Goal: Task Accomplishment & Management: Use online tool/utility

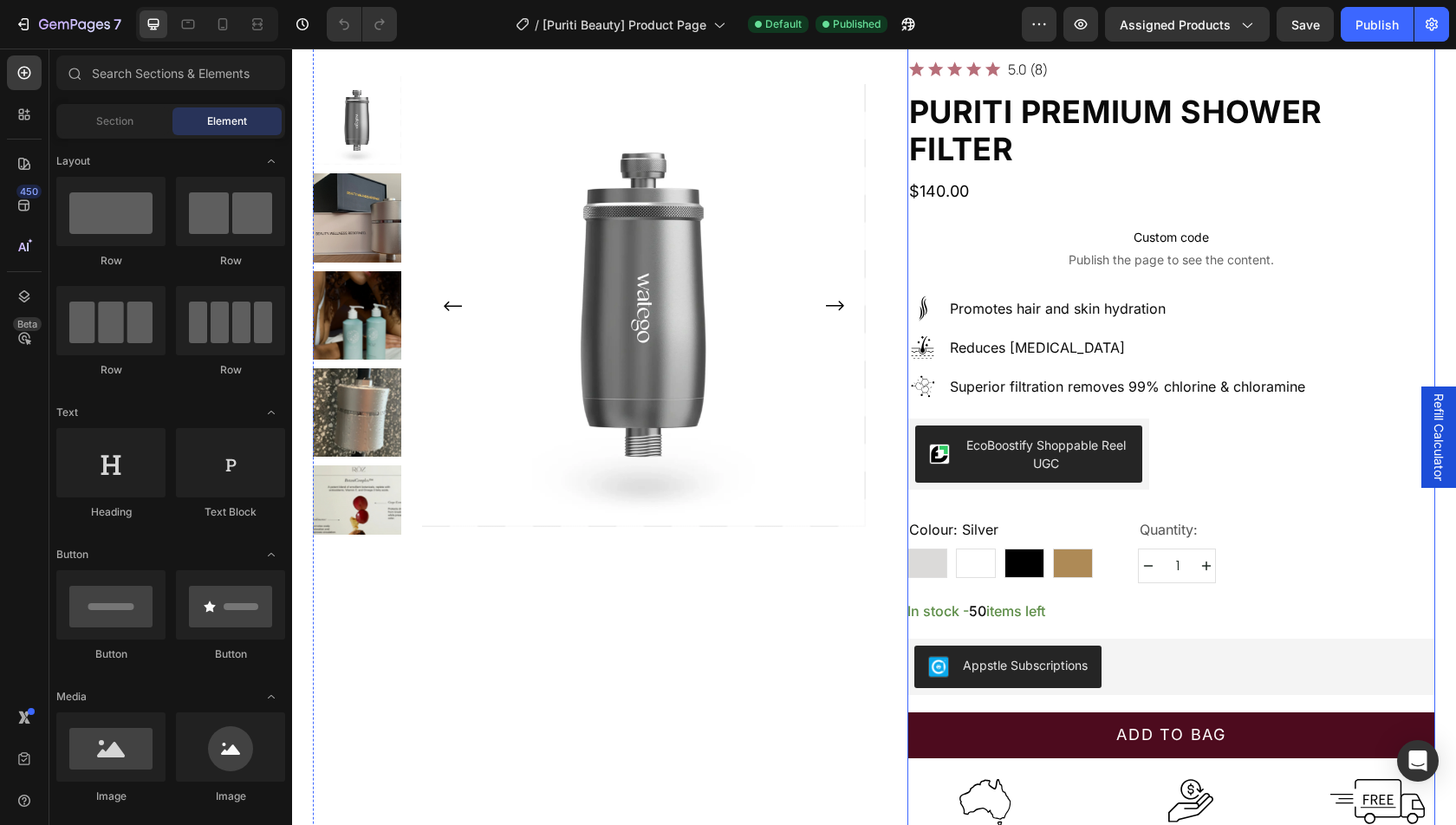
scroll to position [227, 0]
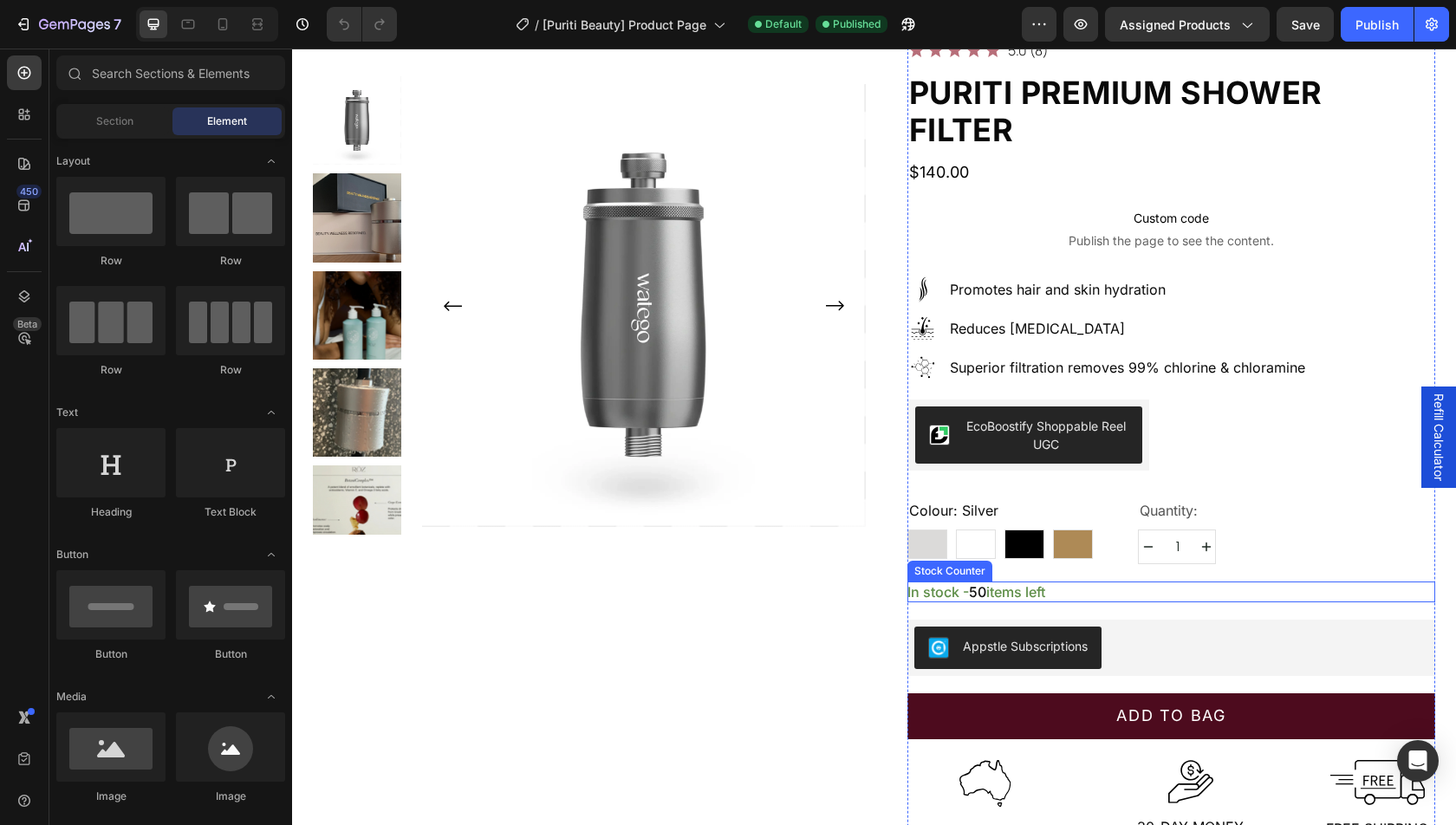
click at [1035, 582] on p "In stock - 50 items left" at bounding box center [976, 592] width 138 height 21
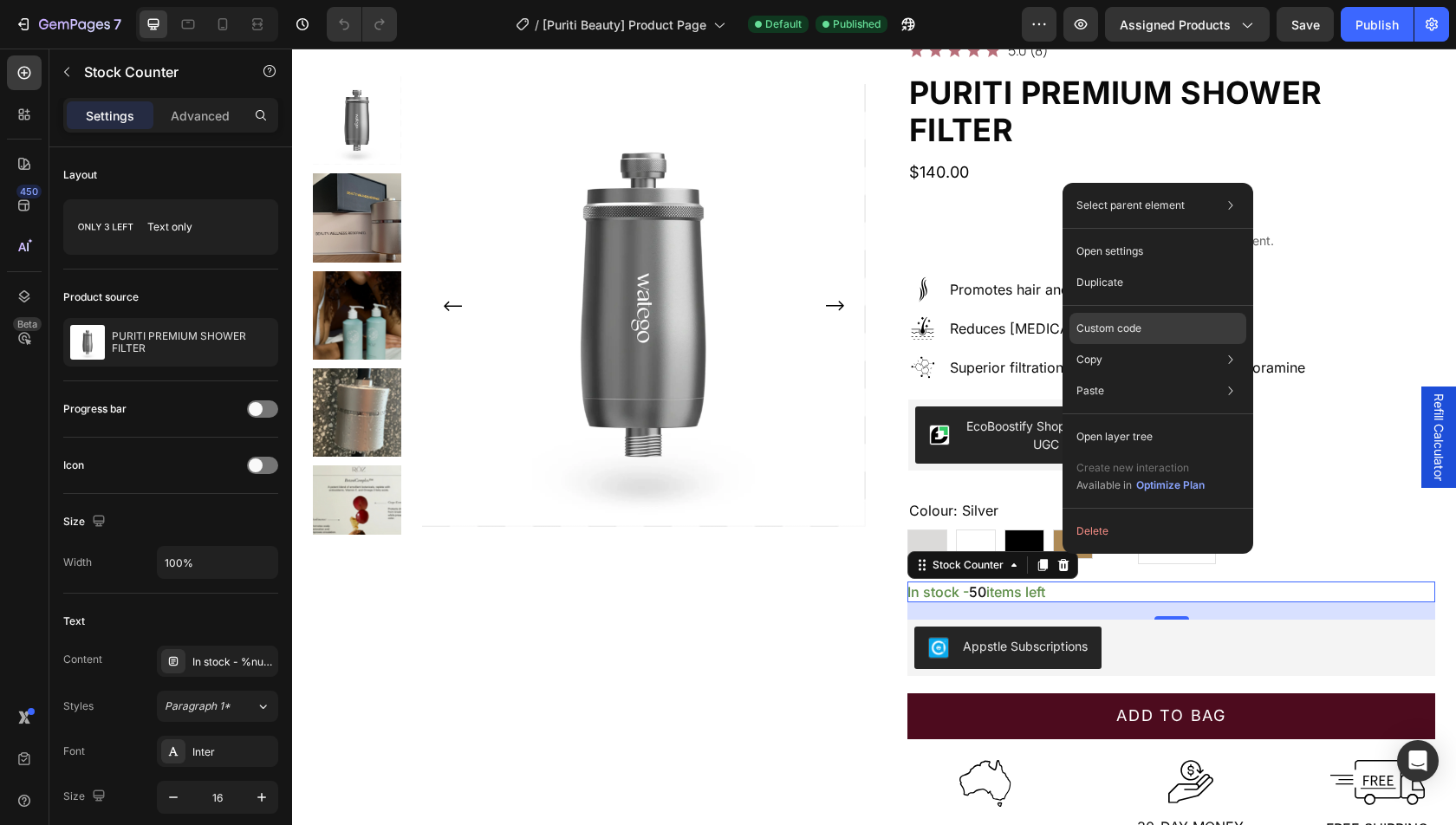
click at [1136, 321] on p "Custom code" at bounding box center [1109, 328] width 65 height 16
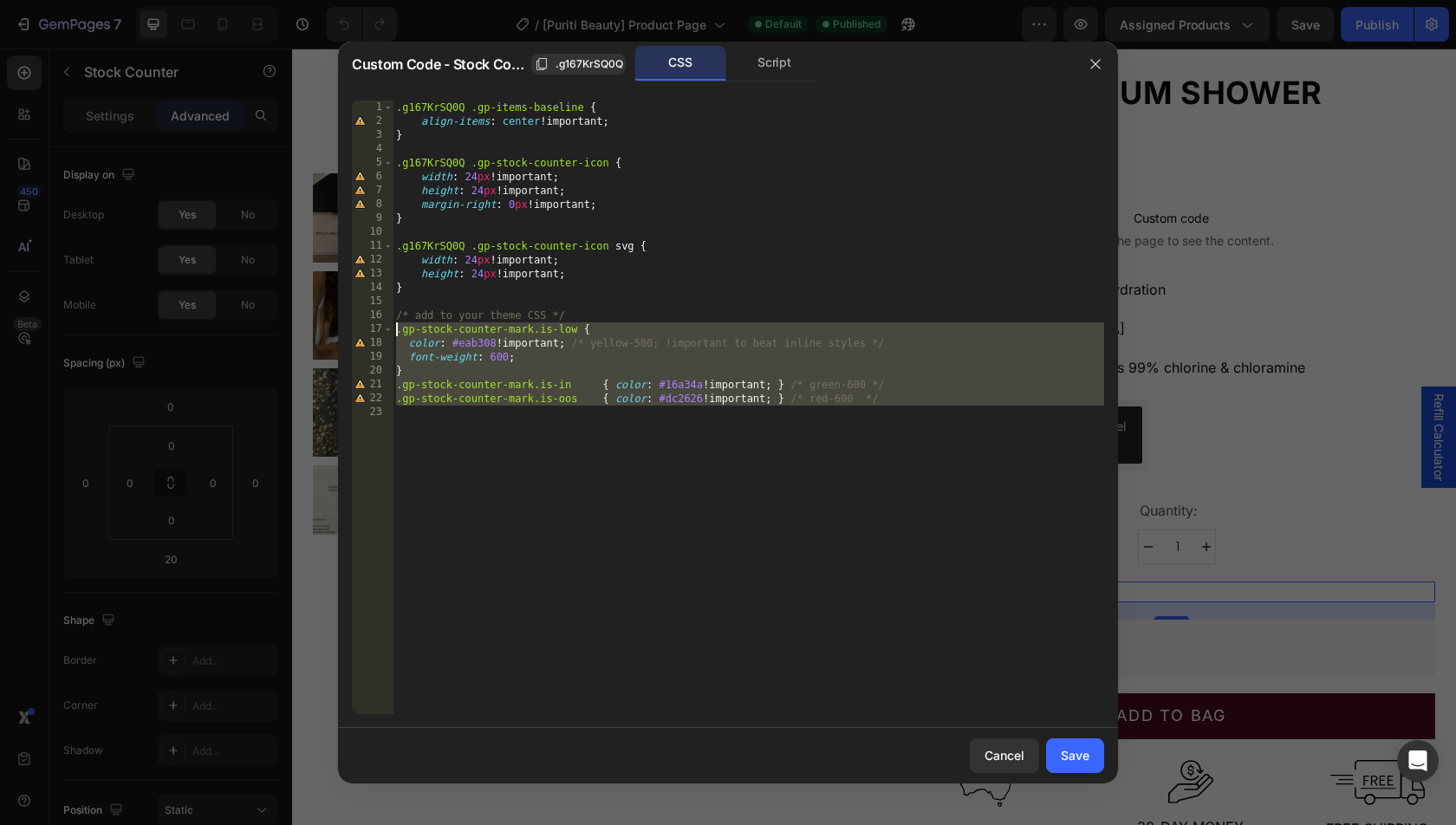
drag, startPoint x: 871, startPoint y: 428, endPoint x: 393, endPoint y: 332, distance: 487.5
click at [393, 332] on div "1 2 3 4 5 6 7 8 9 10 11 12 13 14 15 16 17 18 19 20 21 22 23 .g167KrSQ0Q .gp-ite…" at bounding box center [728, 407] width 752 height 613
type textarea ".gp-stock-counter-mark.is-low { color: #eab308 !important; /* yellow-500; !impo…"
paste textarea
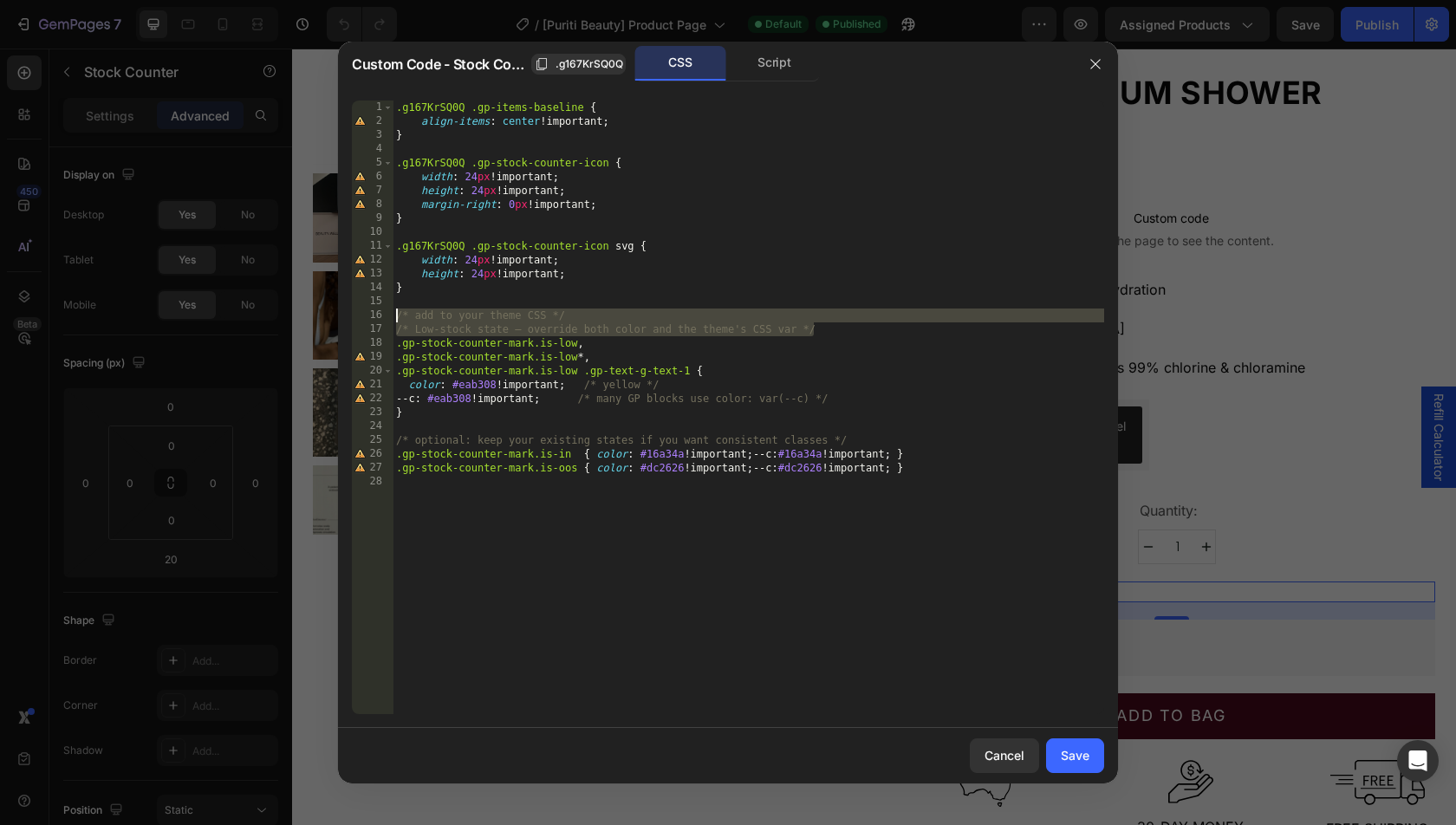
drag, startPoint x: 883, startPoint y: 324, endPoint x: 346, endPoint y: 311, distance: 537.2
click at [346, 311] on div "1 2 3 4 5 6 7 8 9 10 11 12 13 14 15 16 17 18 19 20 21 22 23 24 25 26 27 28 .g16…" at bounding box center [728, 407] width 781 height 641
type textarea "/* add to your theme CSS */ /* Low-stock state — override both color and the th…"
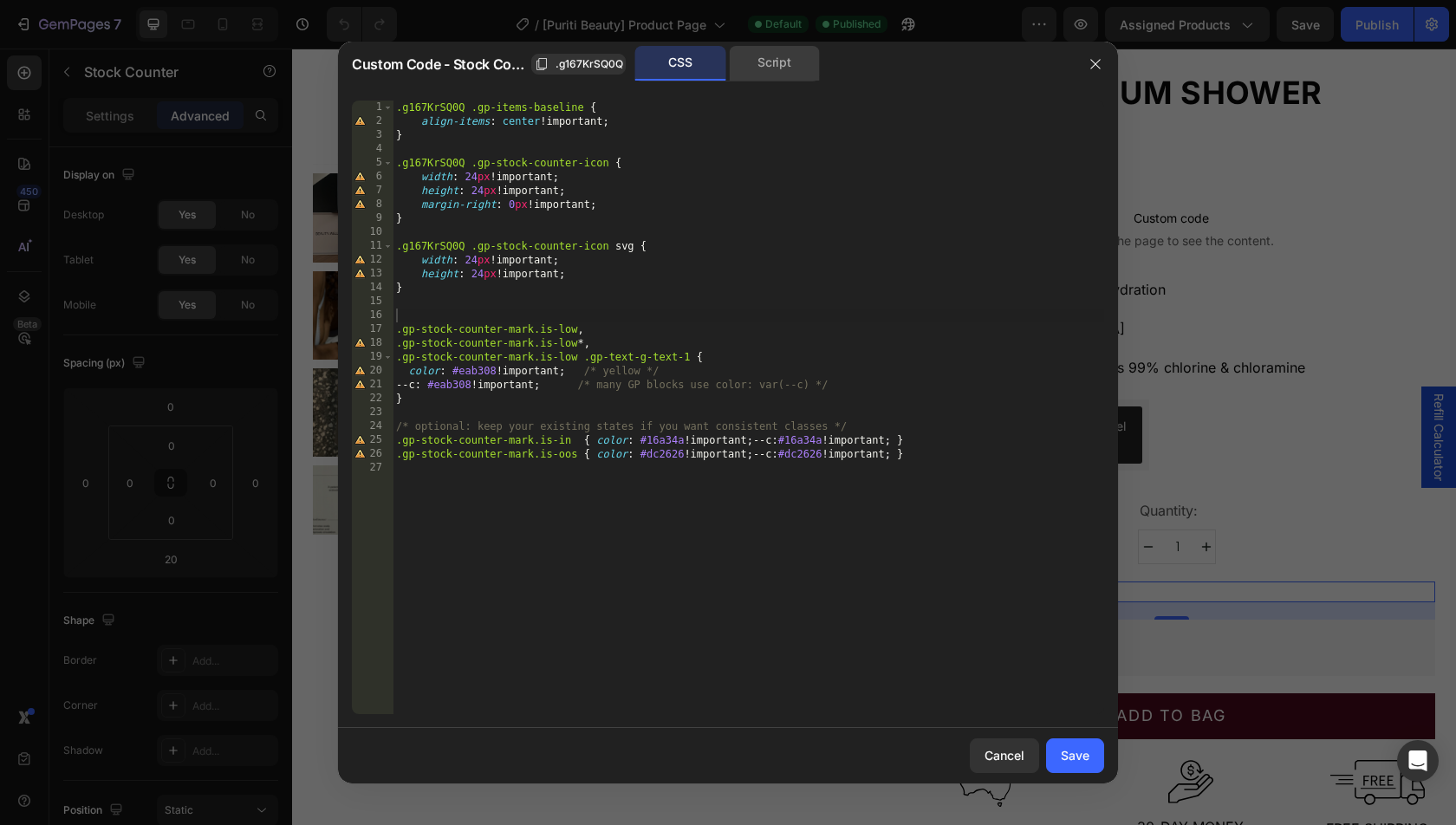
click at [783, 67] on div "Script" at bounding box center [774, 64] width 91 height 35
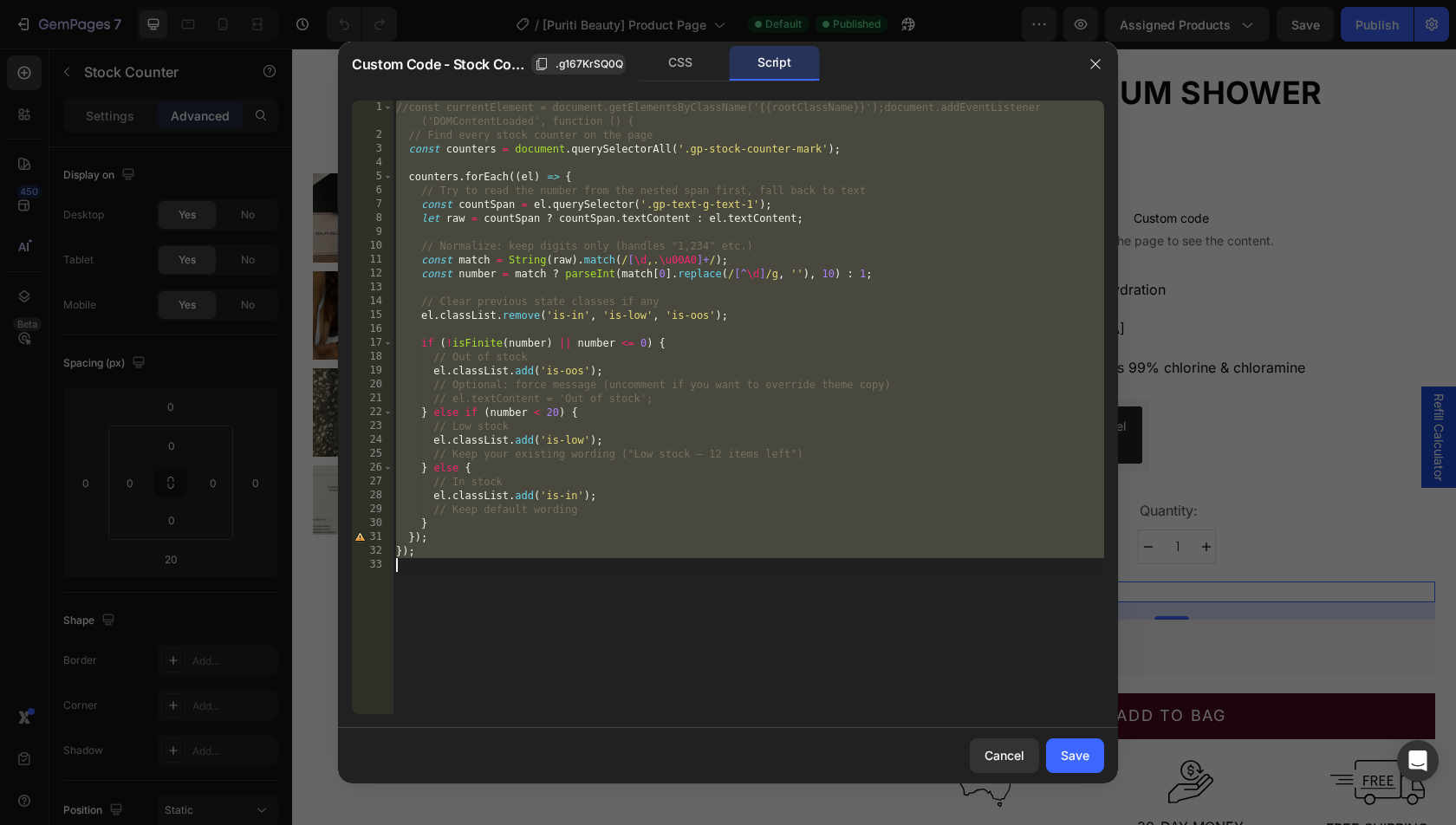
click at [876, 447] on div "//const currentElement = document.getElementsByClassName('{{rootClassName}}');d…" at bounding box center [748, 428] width 711 height 655
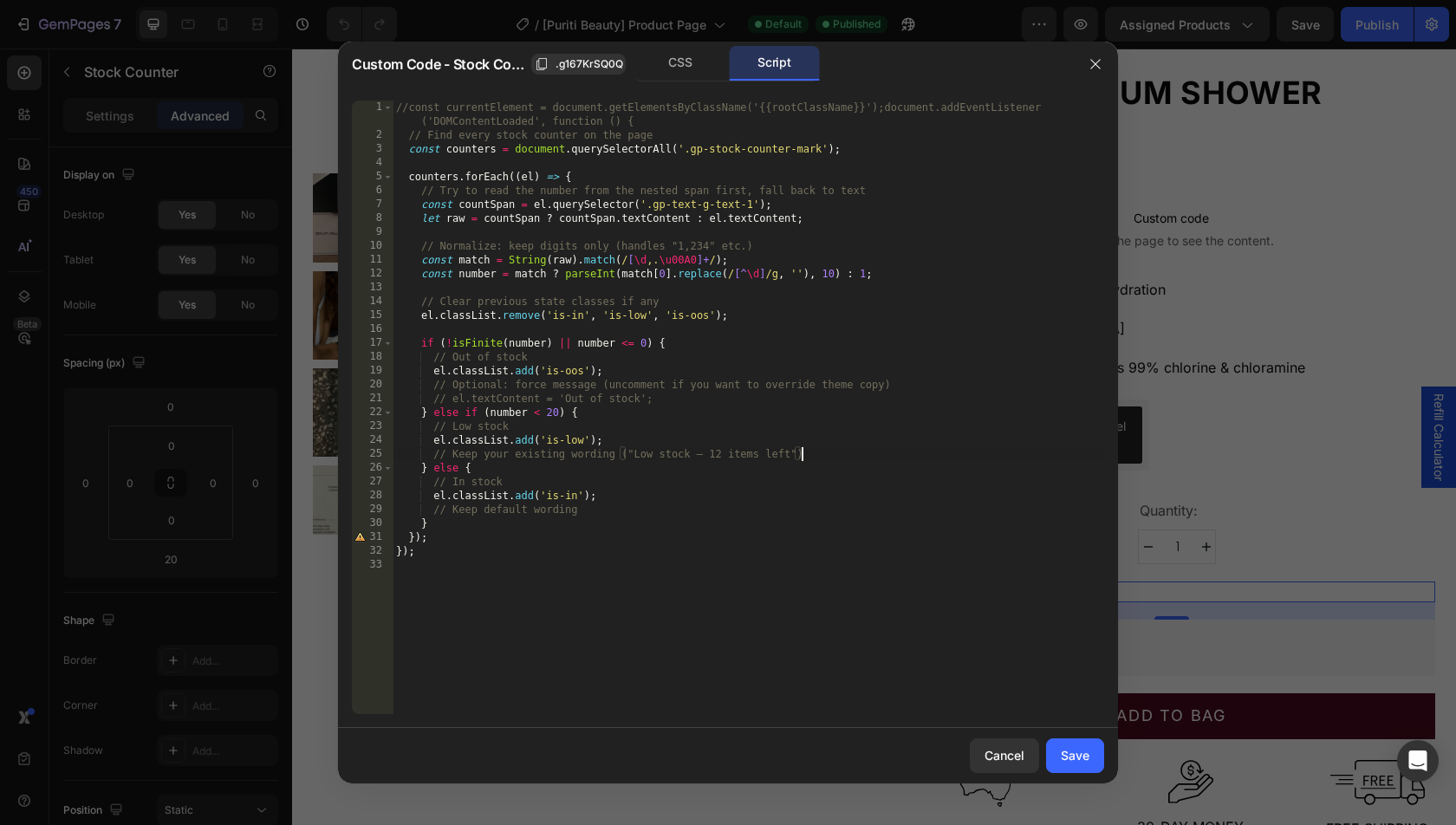
type textarea "});"
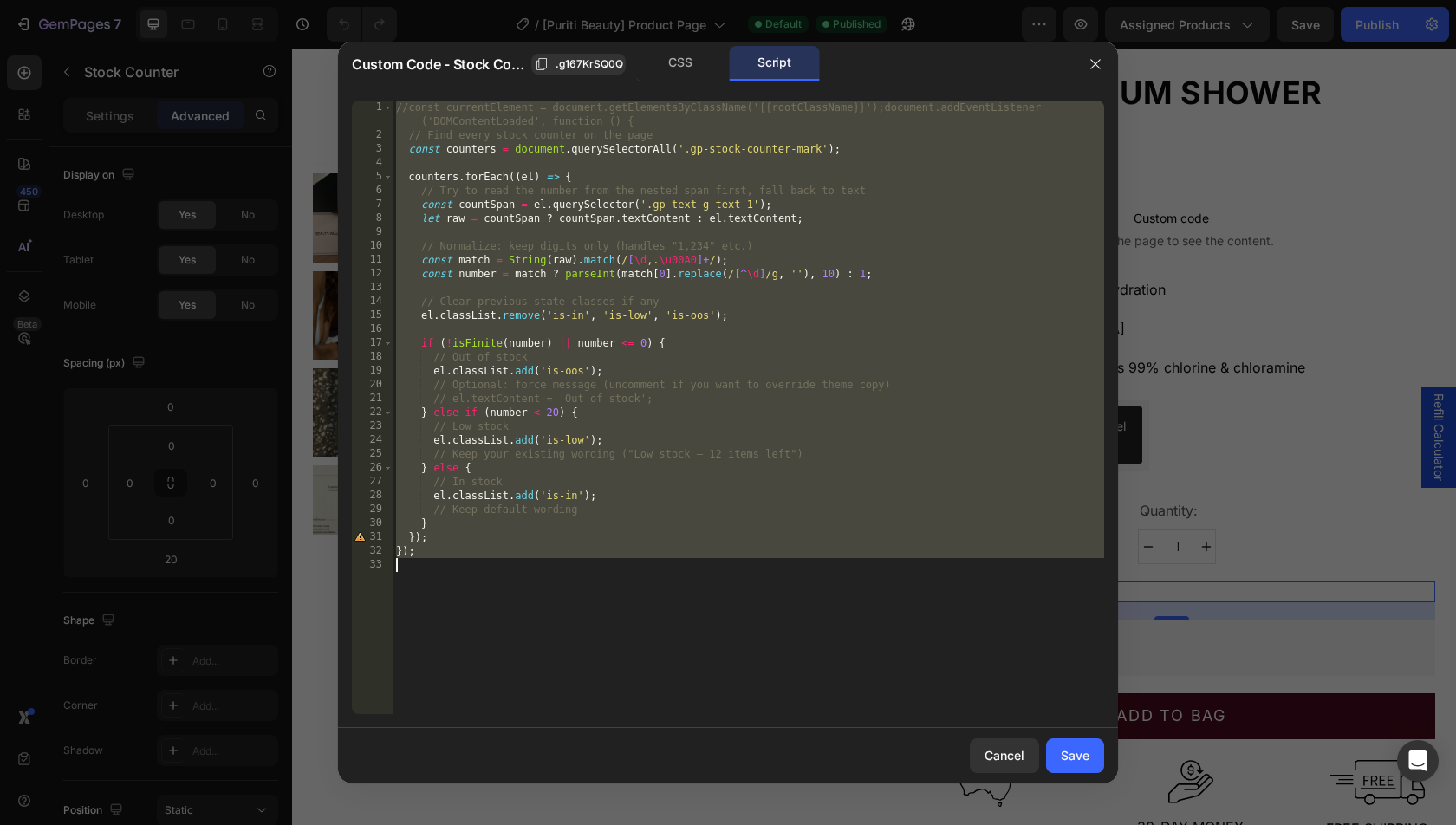
paste textarea
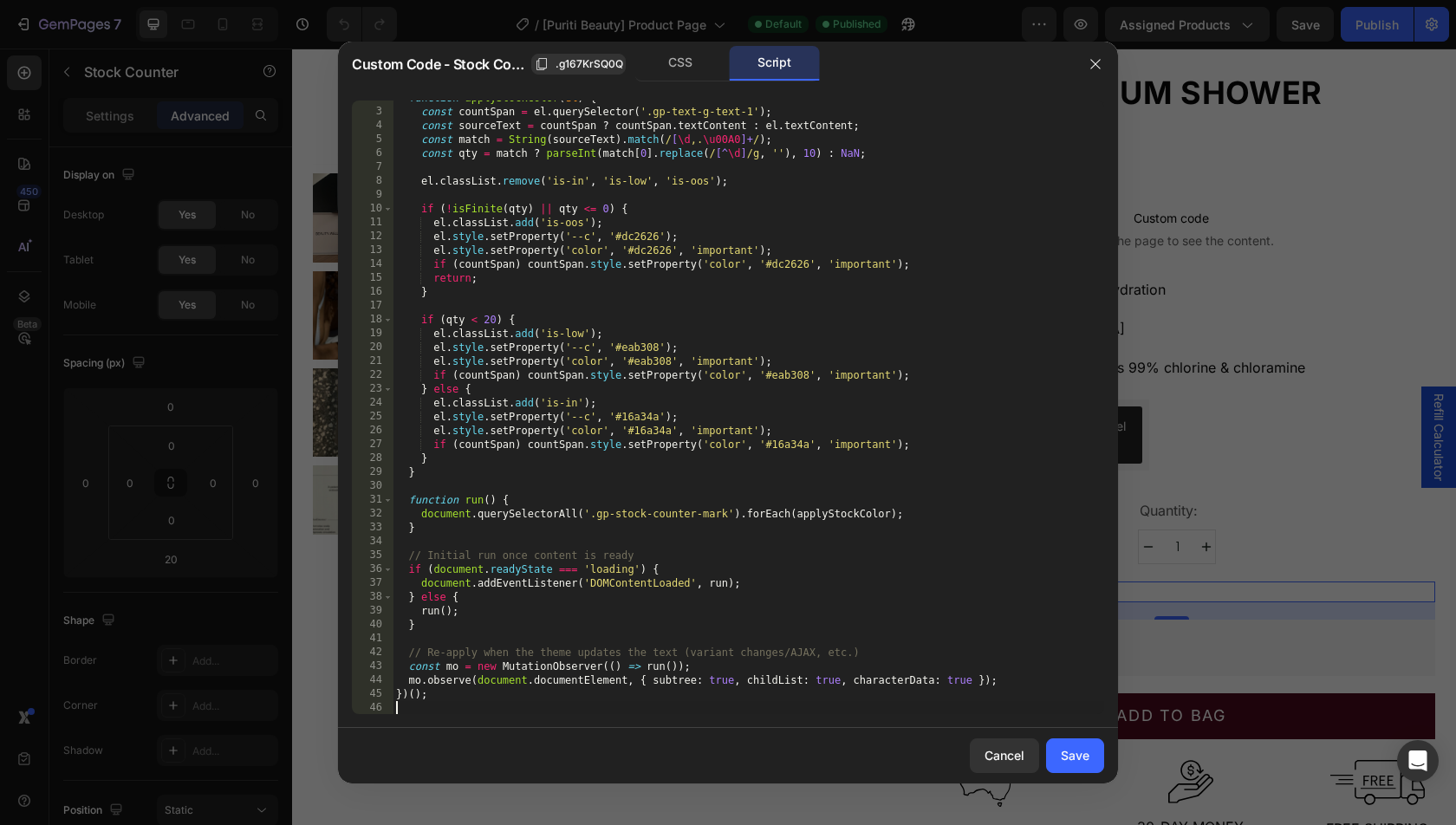
scroll to position [0, 0]
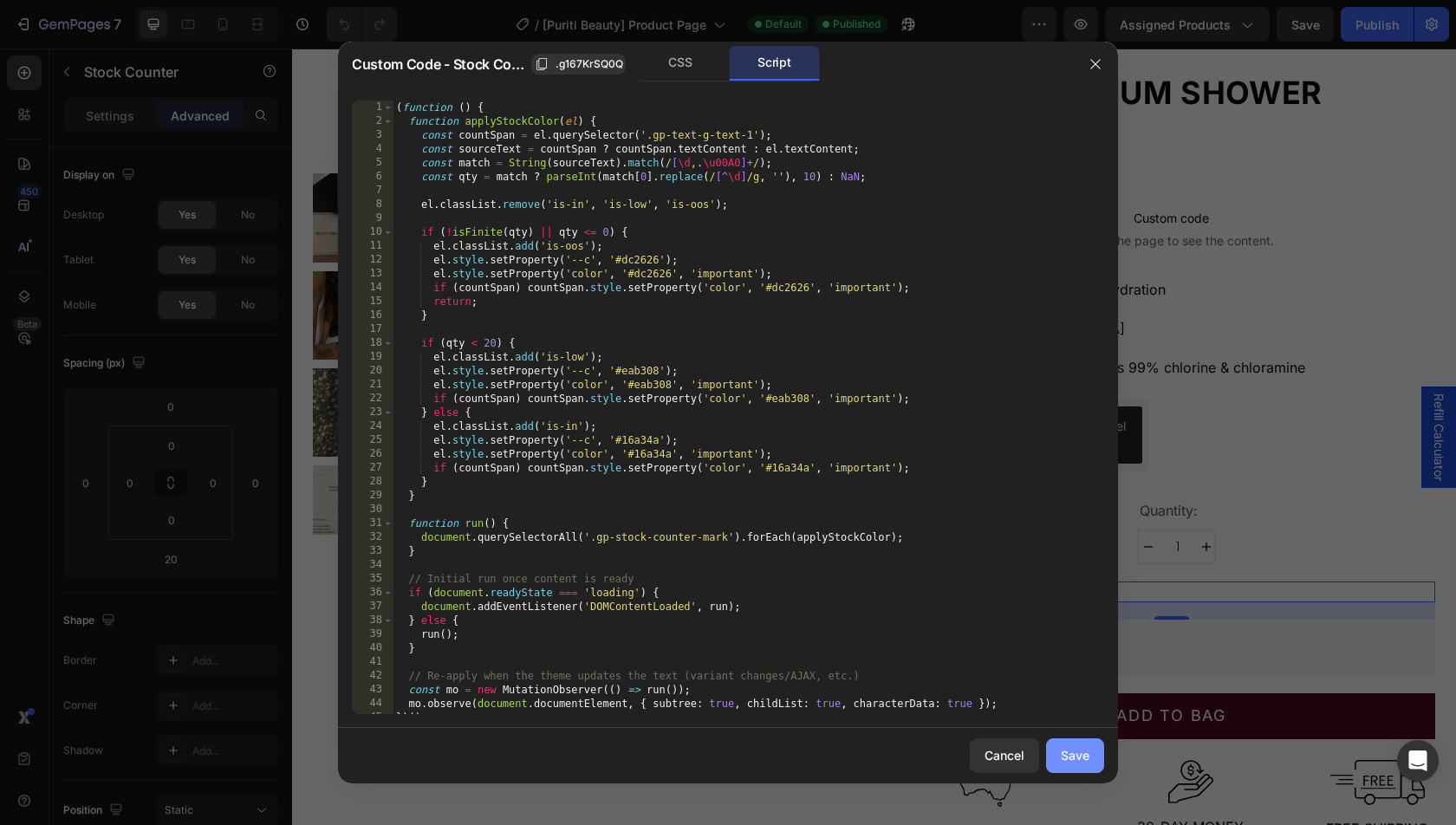
click at [1086, 766] on button "Save" at bounding box center [1075, 756] width 58 height 35
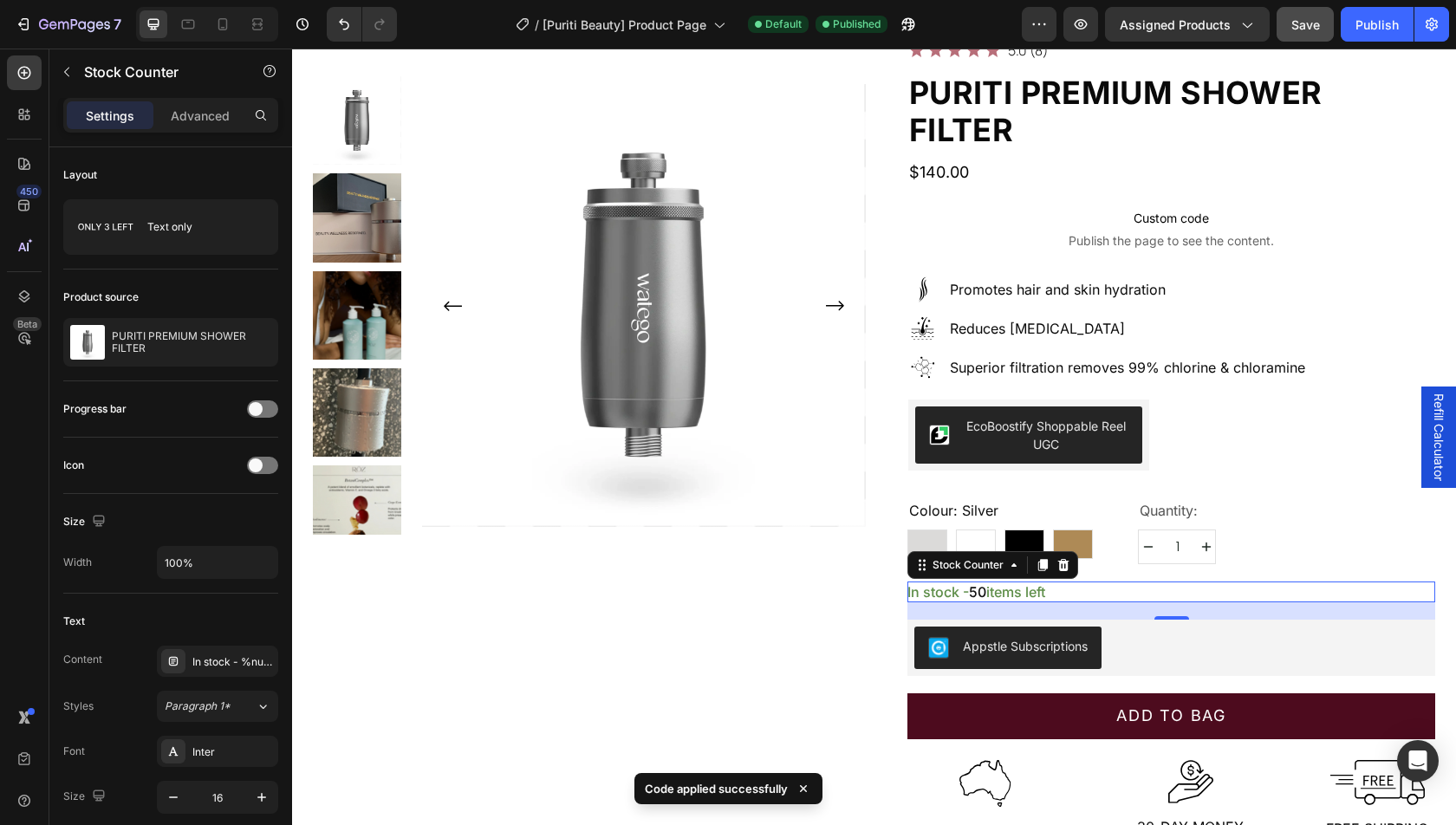
click at [1307, 35] on button "Save" at bounding box center [1305, 25] width 57 height 35
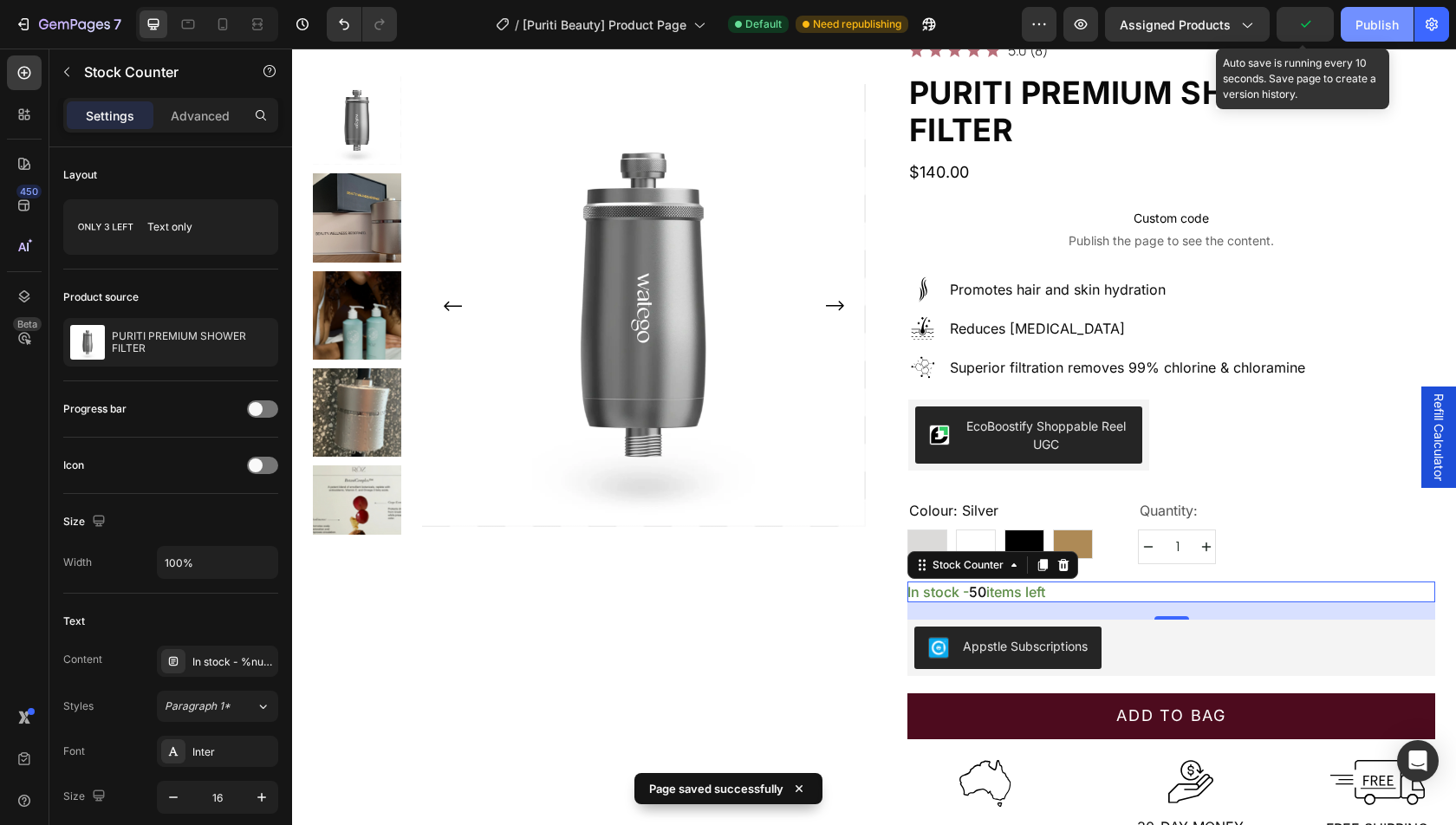
click at [1355, 25] on button "Publish" at bounding box center [1377, 25] width 73 height 35
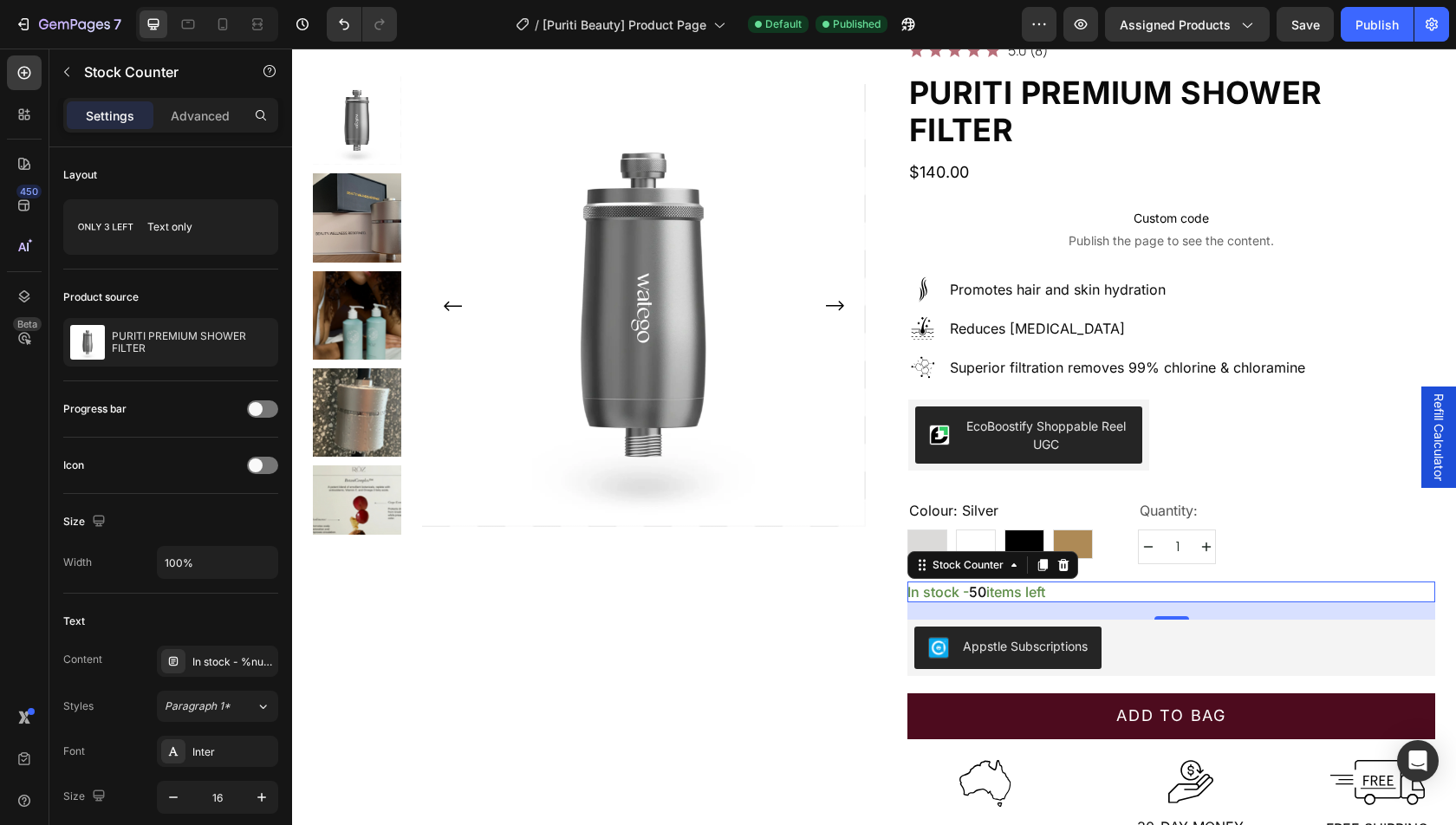
click at [1118, 582] on div "In stock - 50 items left" at bounding box center [1171, 592] width 528 height 21
click at [658, 30] on span "[Puriti Beauty] Product Page" at bounding box center [624, 25] width 164 height 18
click at [1159, 582] on div "In stock - 50 items left" at bounding box center [1171, 592] width 528 height 21
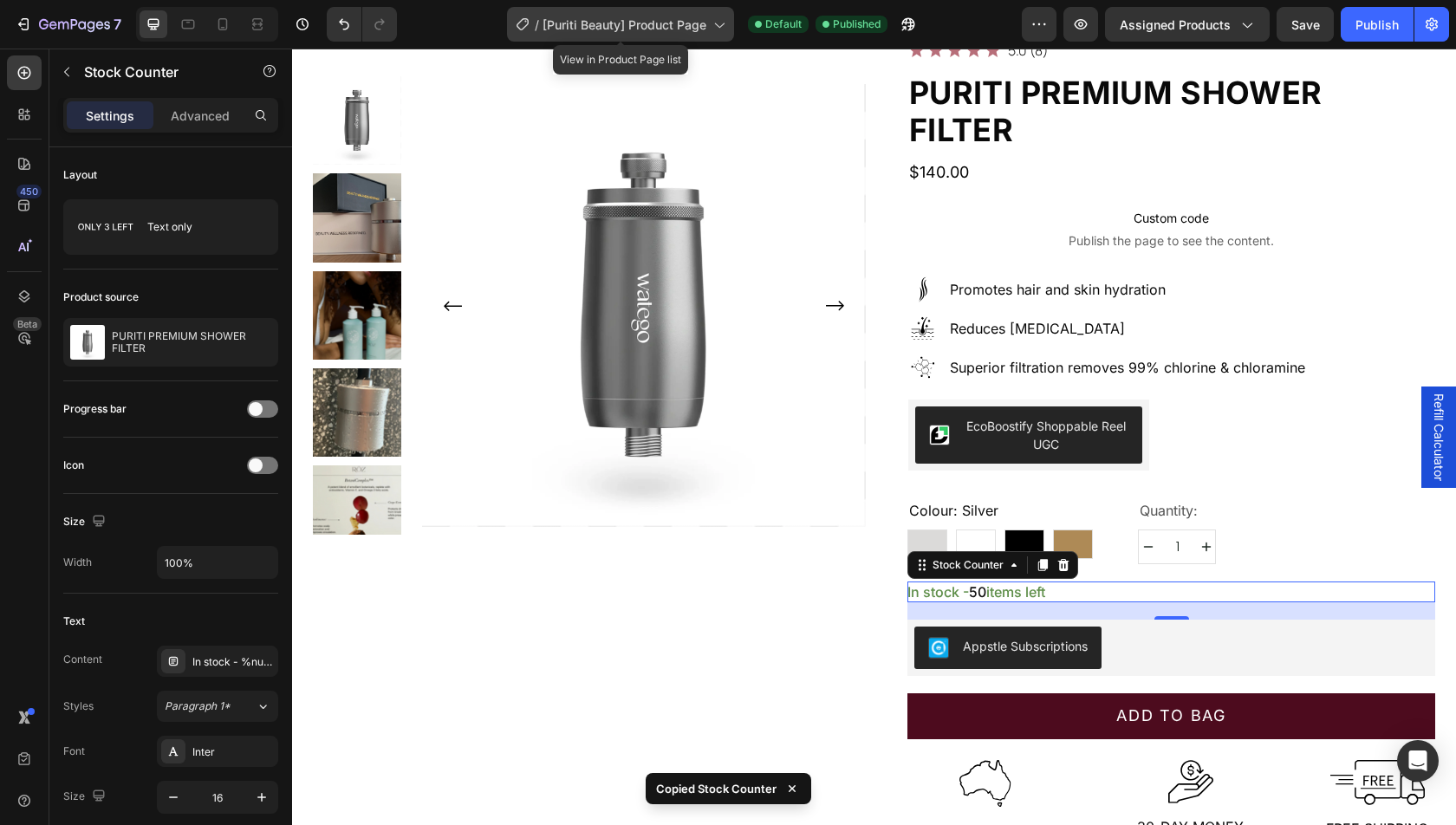
click at [627, 29] on span "[Puriti Beauty] Product Page" at bounding box center [624, 25] width 164 height 18
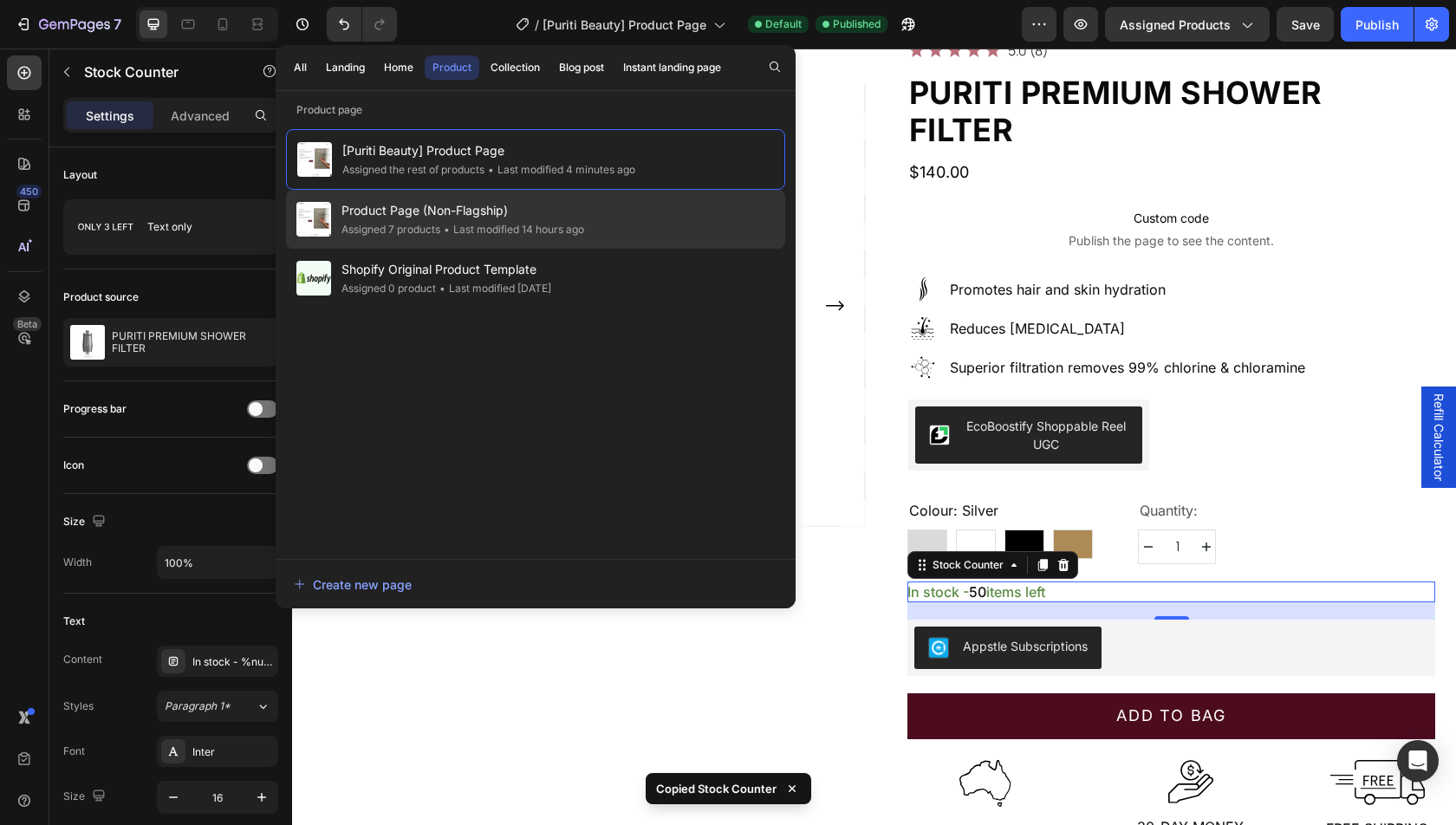
click at [455, 210] on span "Product Page (Non-Flagship)" at bounding box center [463, 211] width 243 height 21
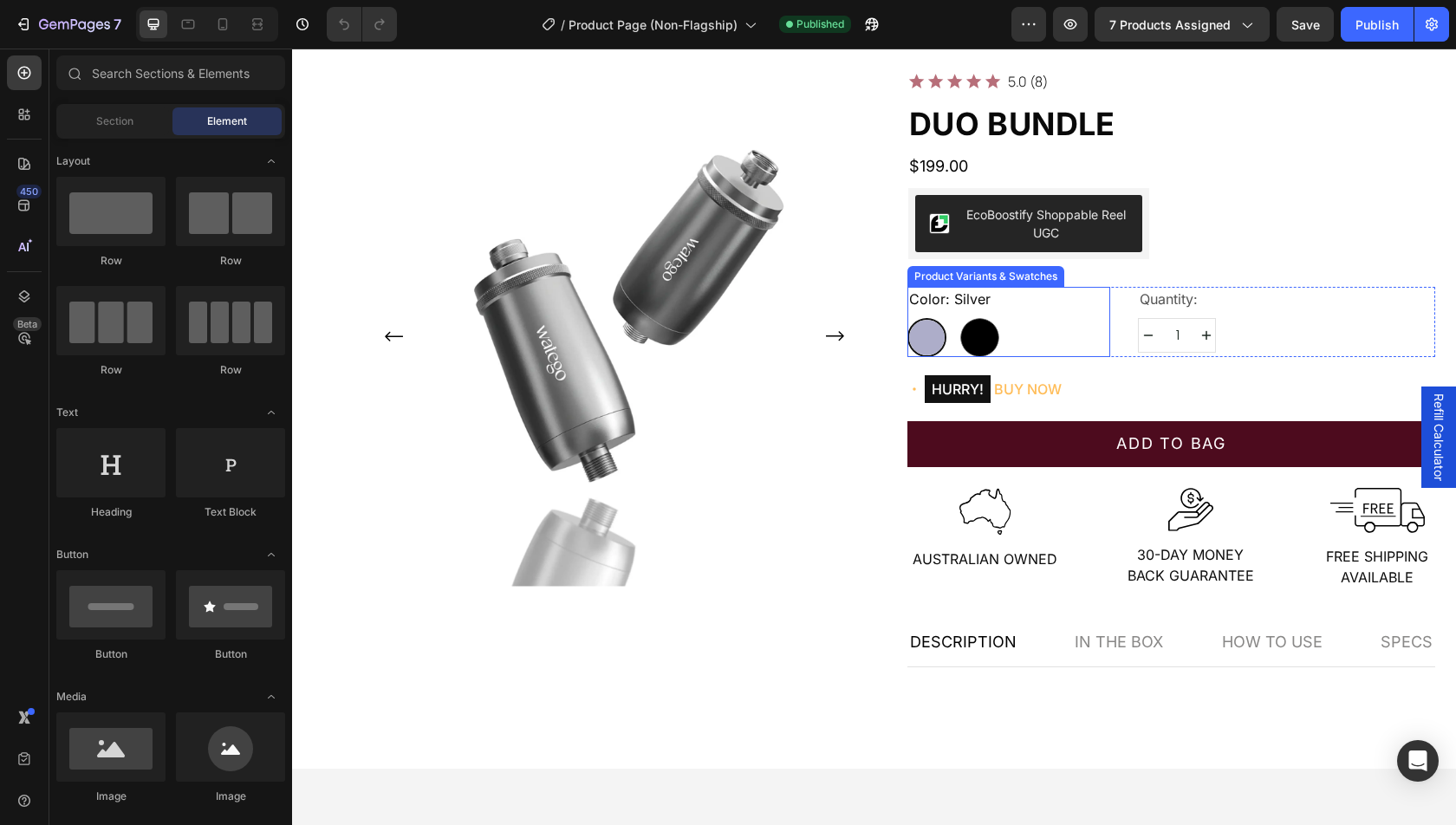
scroll to position [105, 0]
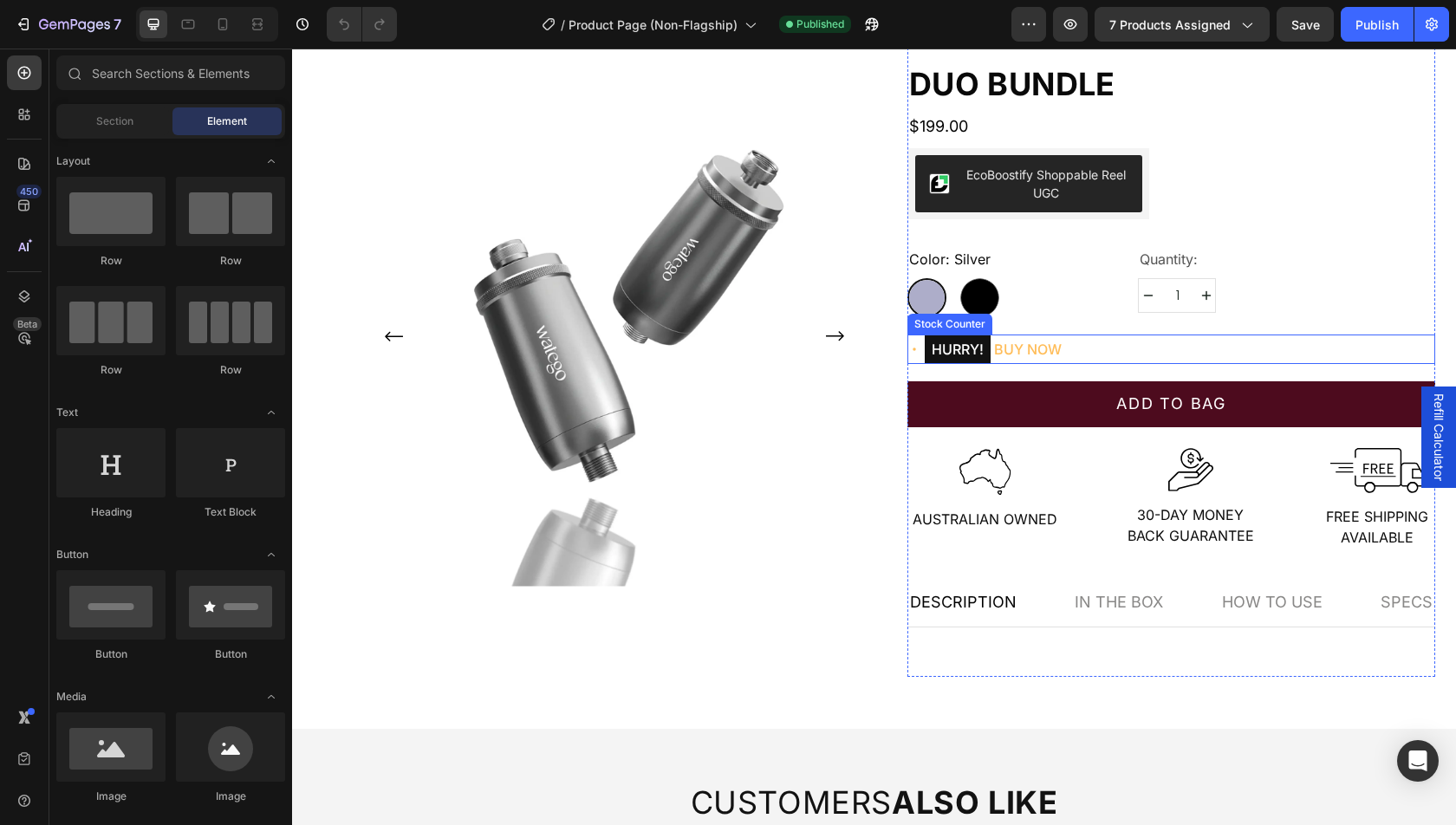
click at [1074, 348] on div "HURRY! BUY NOW" at bounding box center [1171, 349] width 528 height 30
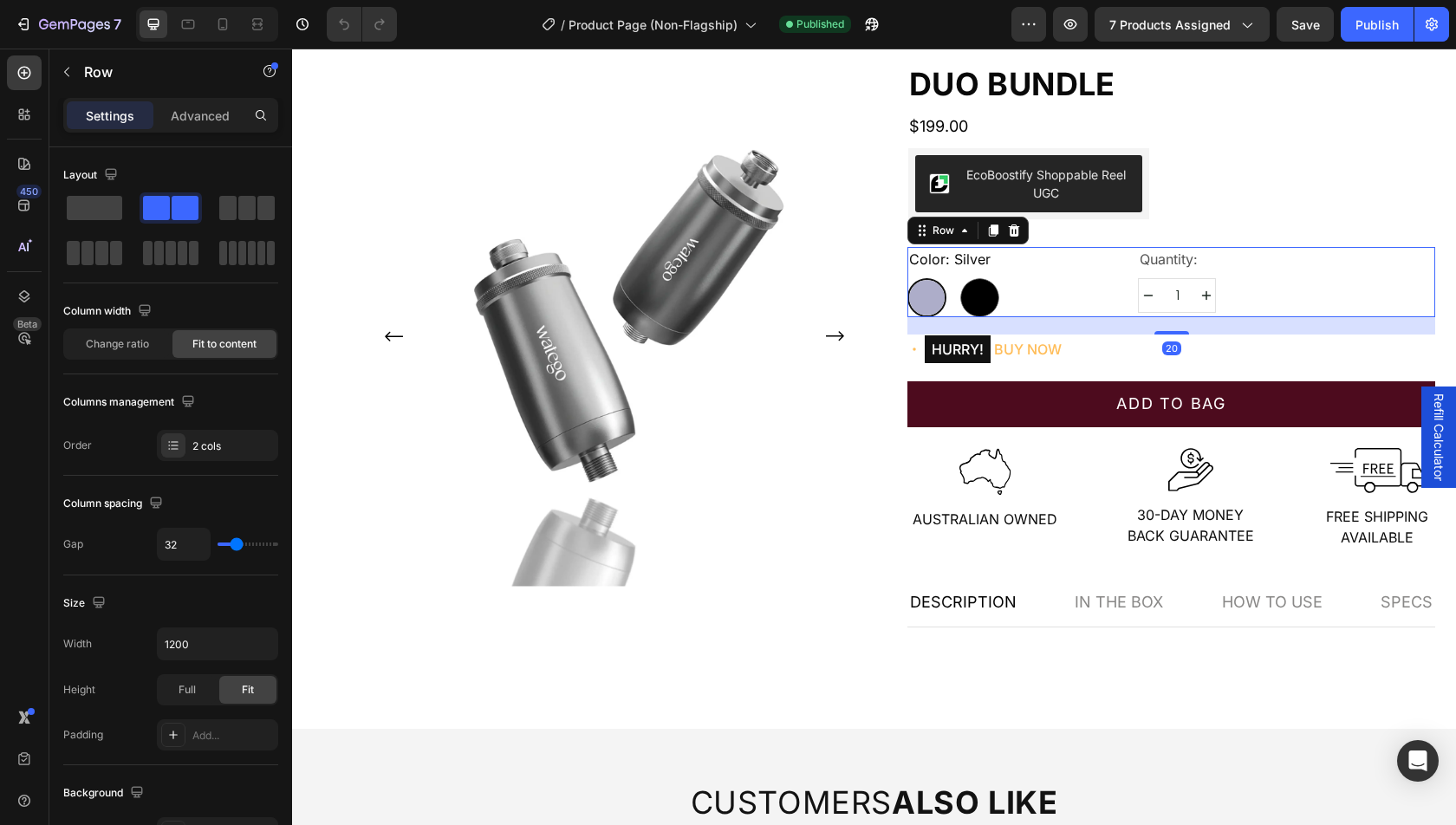
click at [1128, 312] on div "Color: Silver Silver Silver Black Black Product Variants & Swatches Quantity: T…" at bounding box center [1171, 282] width 528 height 70
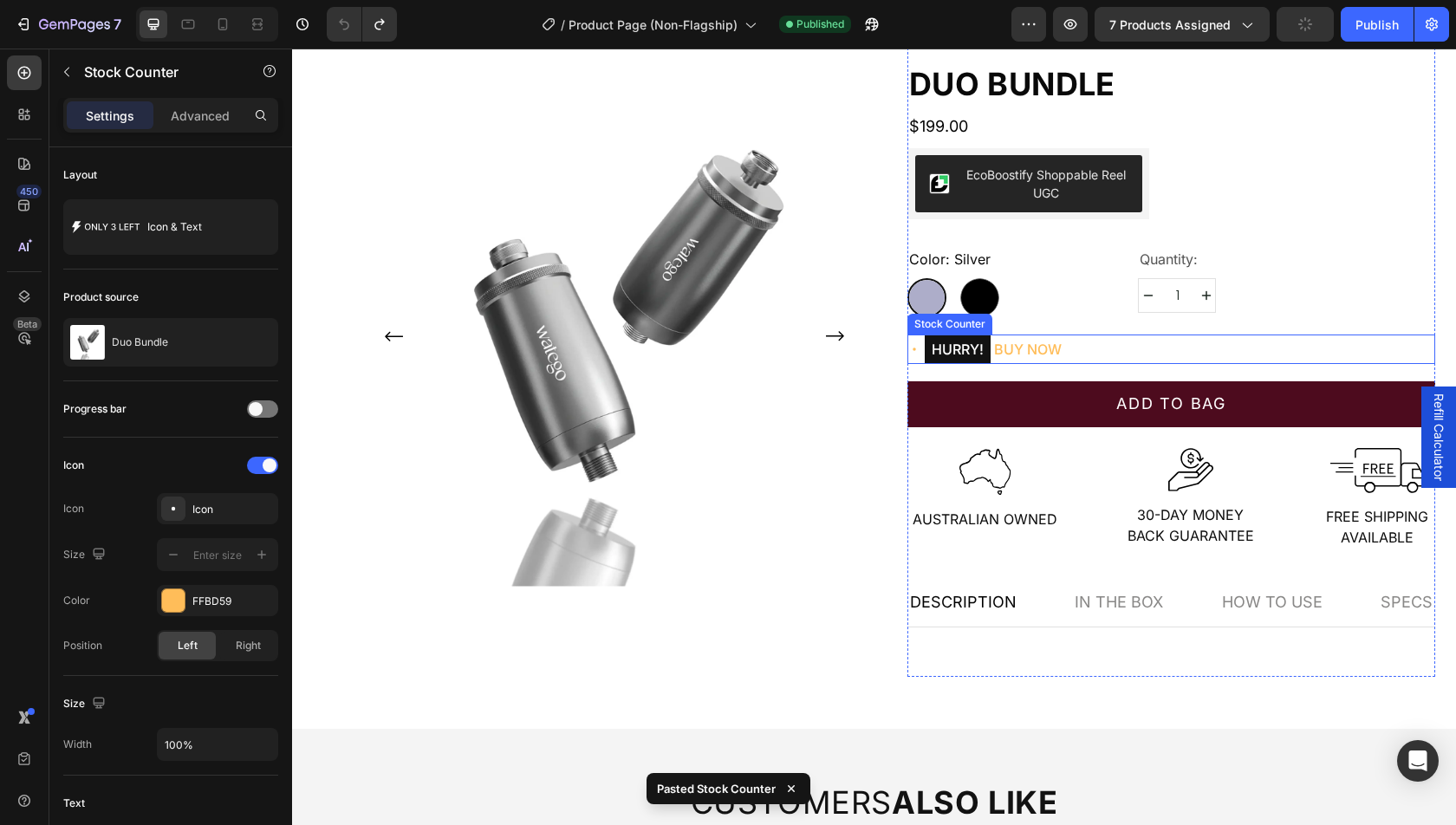
click at [1076, 347] on div "HURRY! BUY NOW" at bounding box center [1171, 349] width 528 height 30
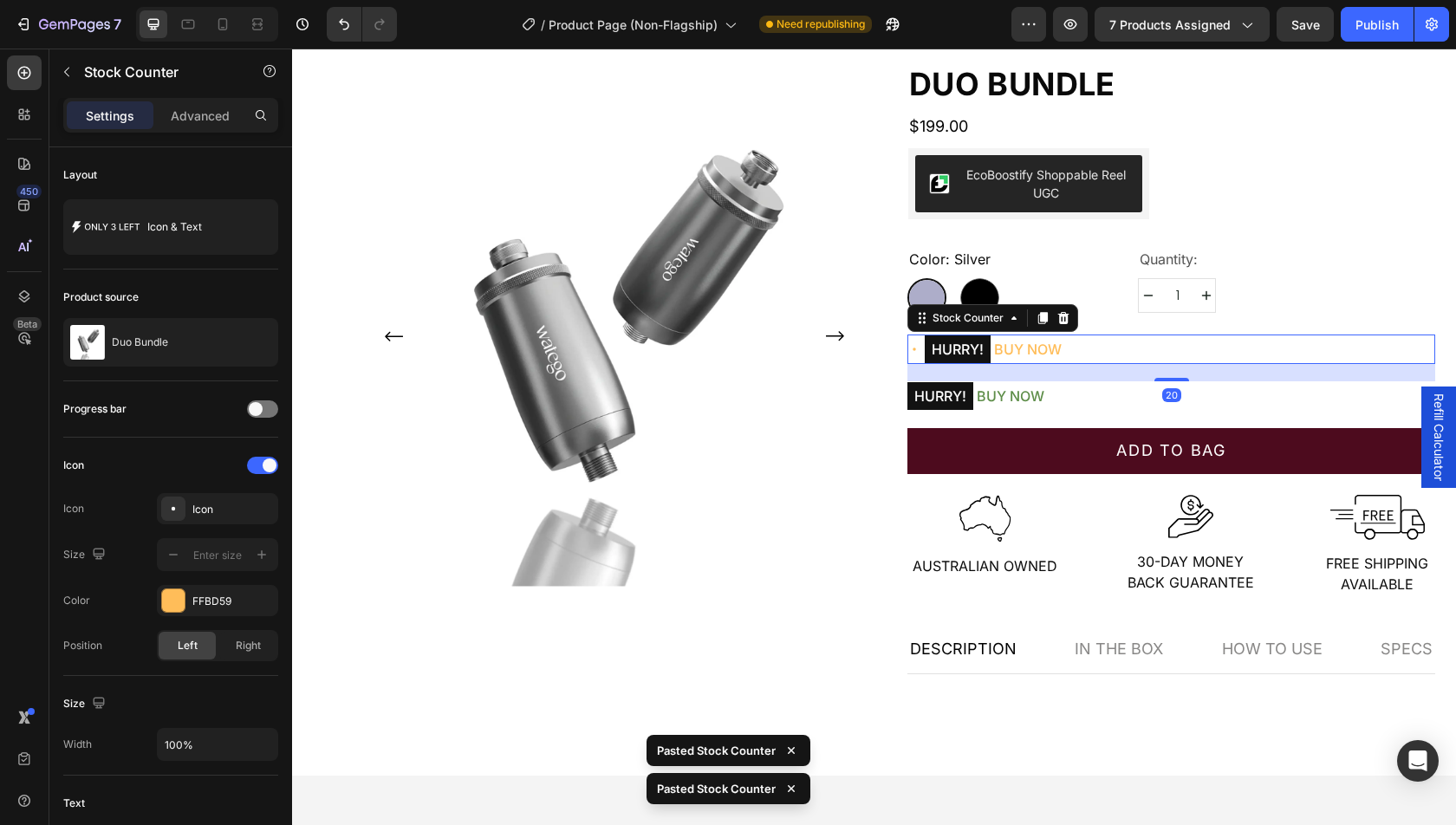
click at [1120, 352] on div "HURRY! BUY NOW" at bounding box center [1171, 349] width 528 height 30
click at [1069, 315] on icon at bounding box center [1063, 318] width 14 height 14
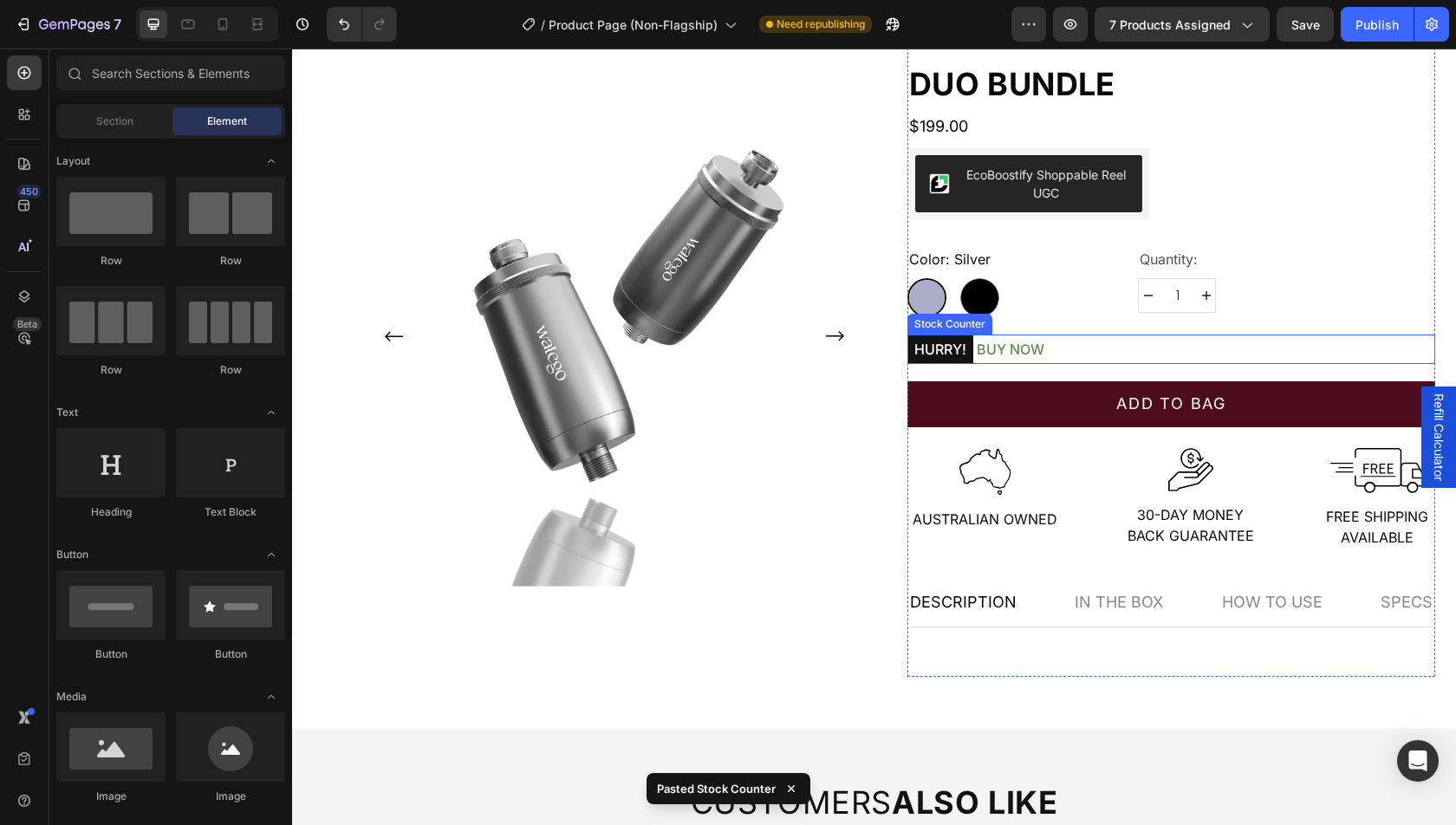
click at [1075, 357] on div "HURRY! BUY NOW" at bounding box center [1171, 349] width 528 height 30
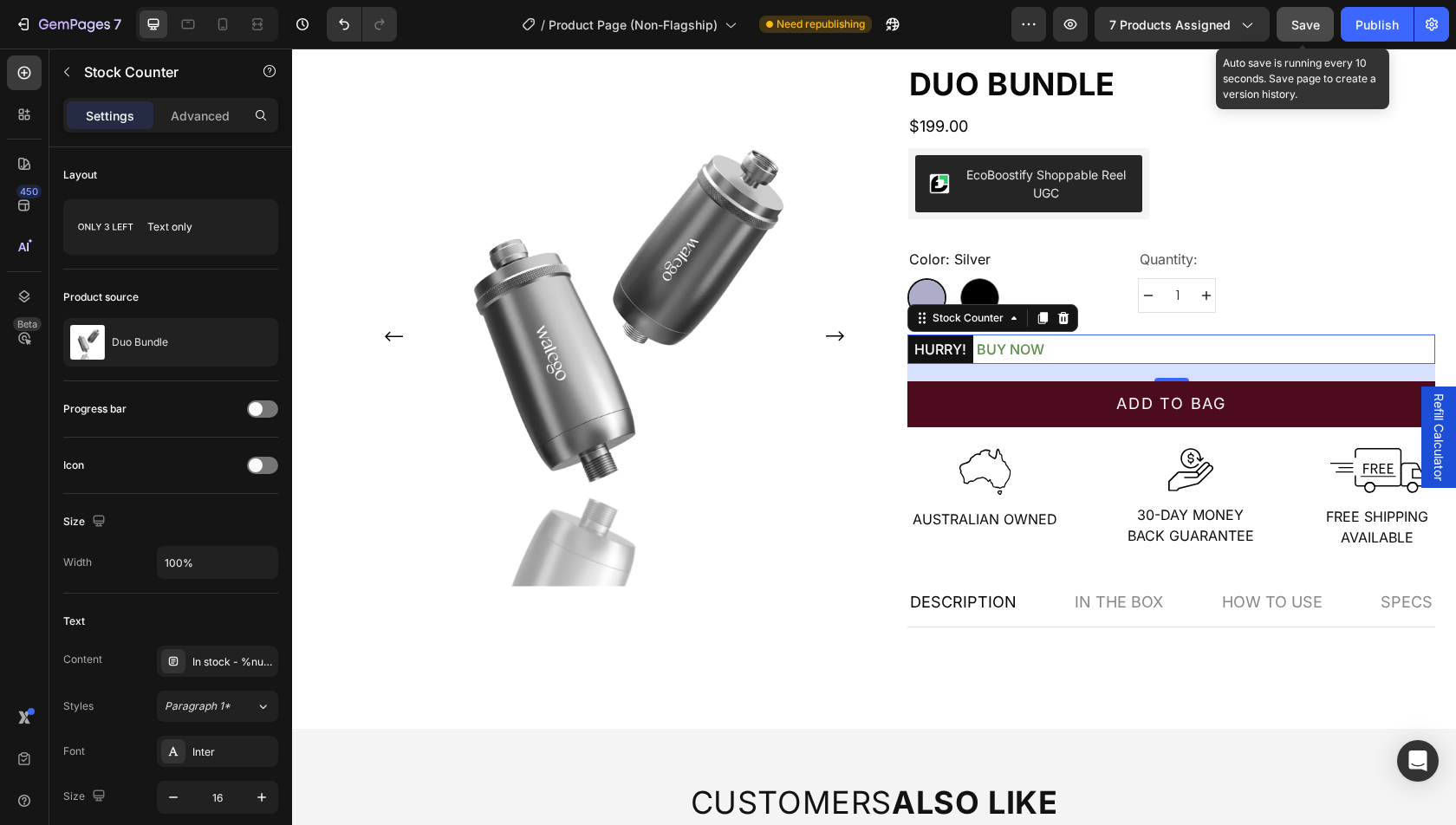
click at [1323, 32] on button "Save" at bounding box center [1305, 25] width 57 height 35
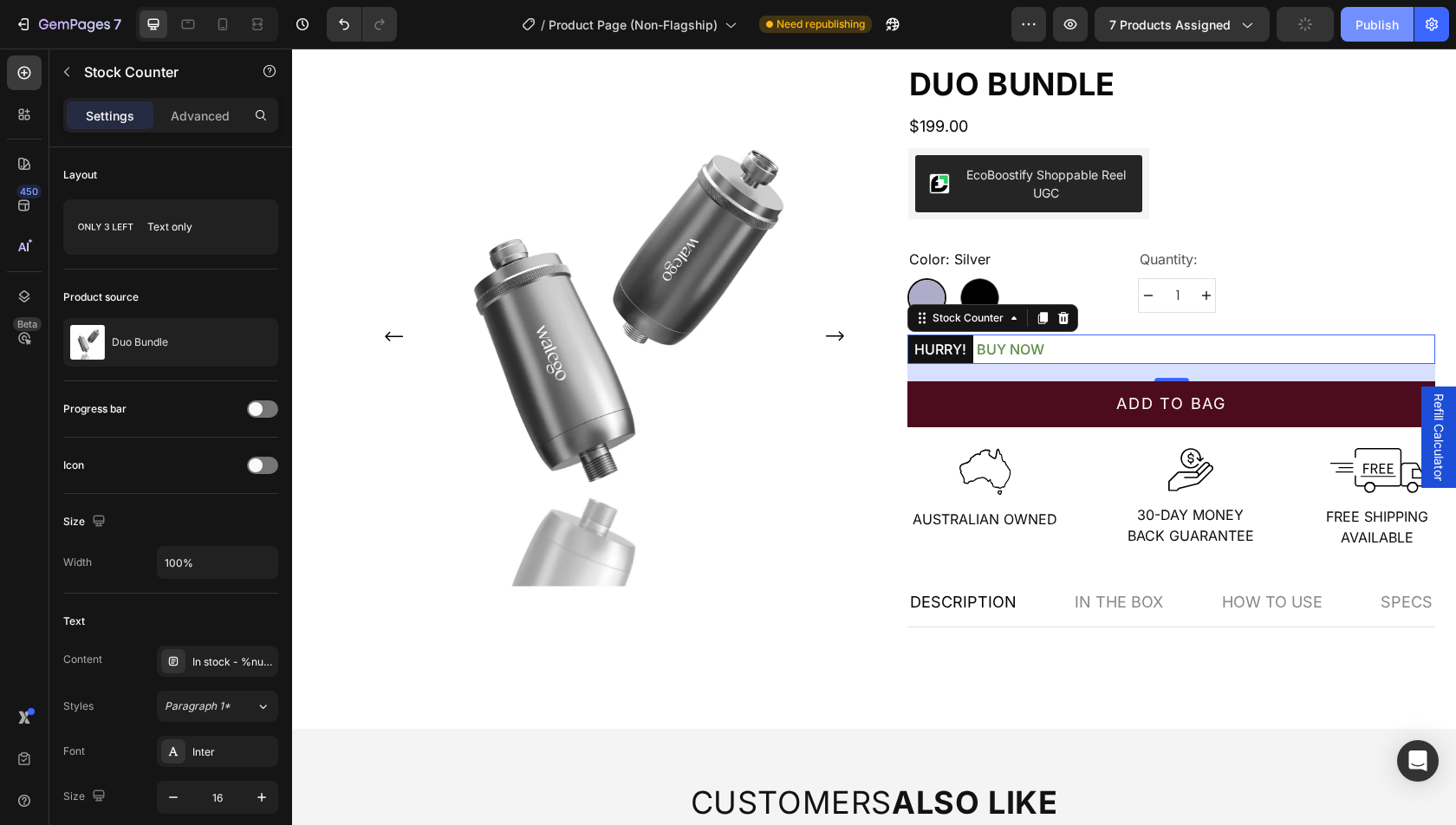
click at [1372, 32] on div "Publish" at bounding box center [1377, 25] width 43 height 18
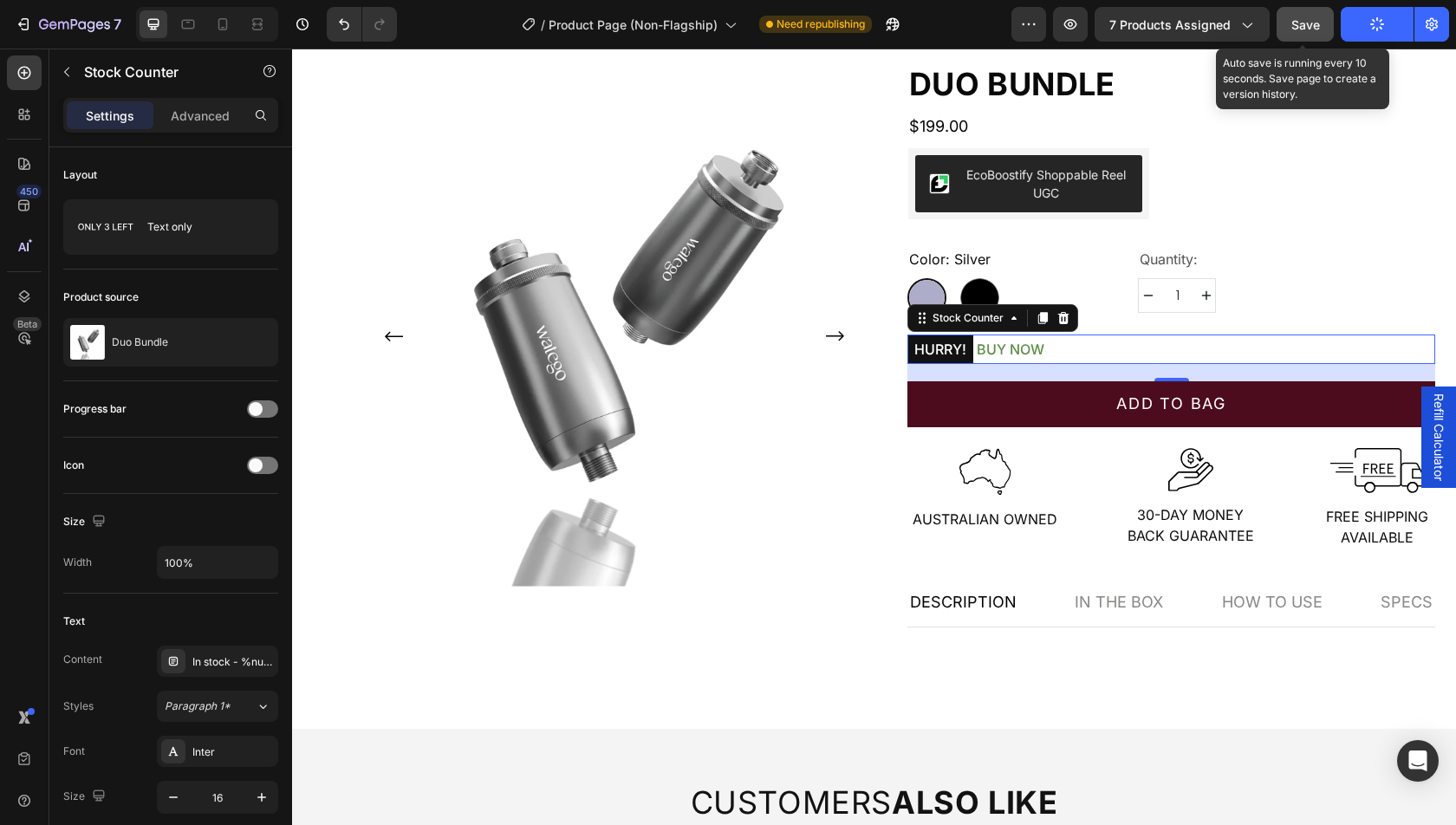
click at [1318, 24] on span "Save" at bounding box center [1305, 25] width 29 height 15
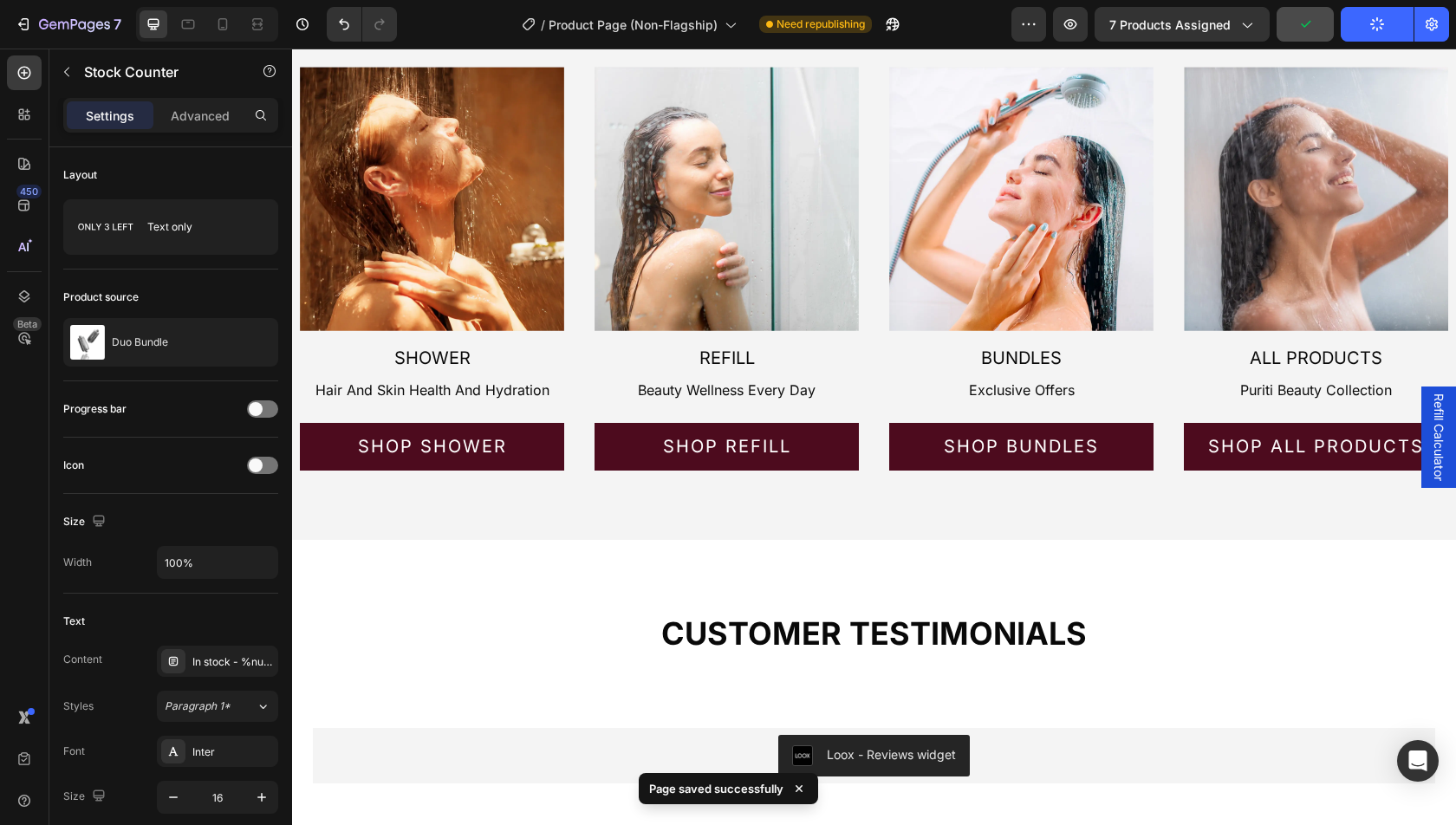
scroll to position [977, 0]
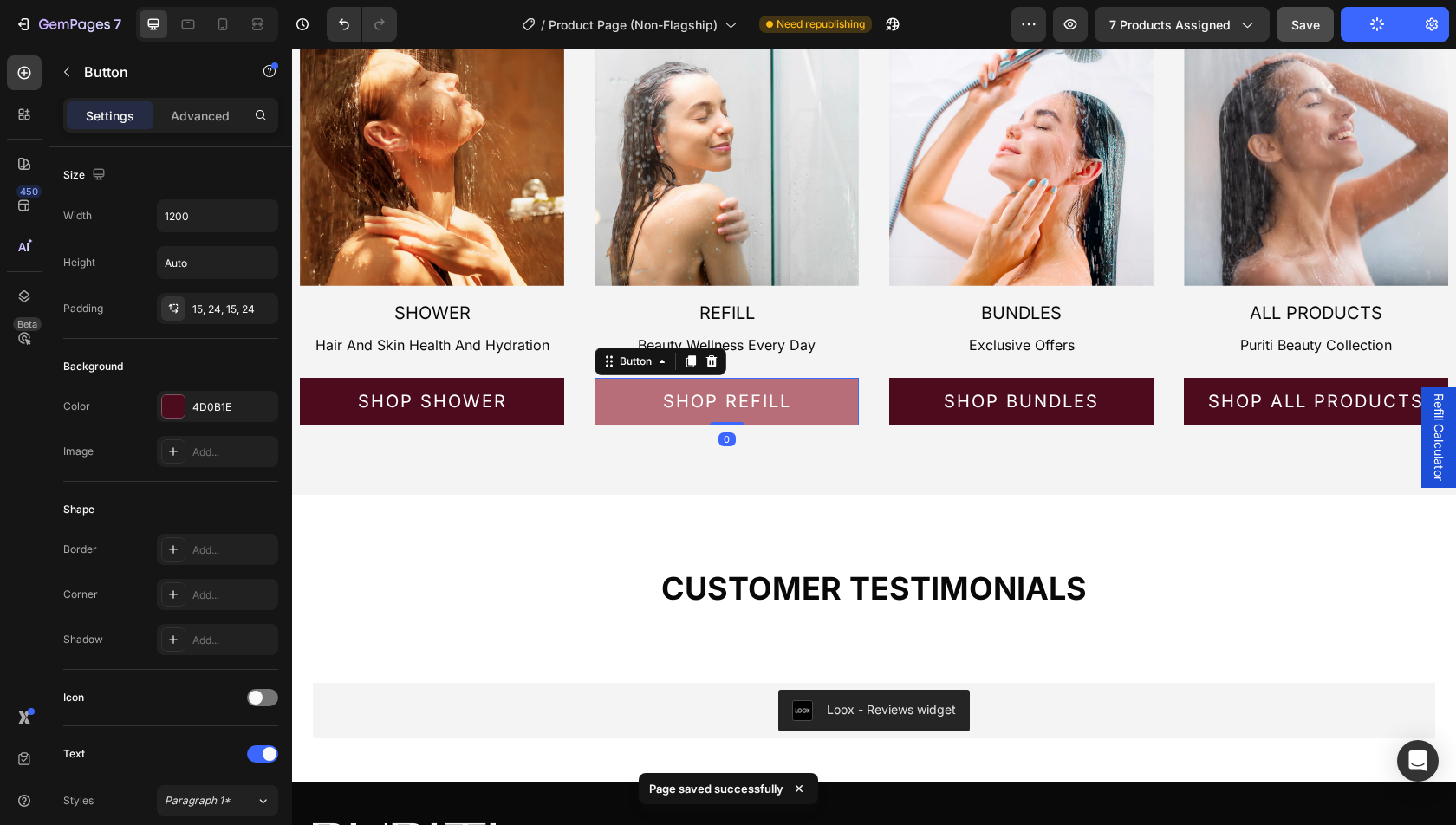
click at [795, 394] on button "Shop refill" at bounding box center [727, 402] width 264 height 48
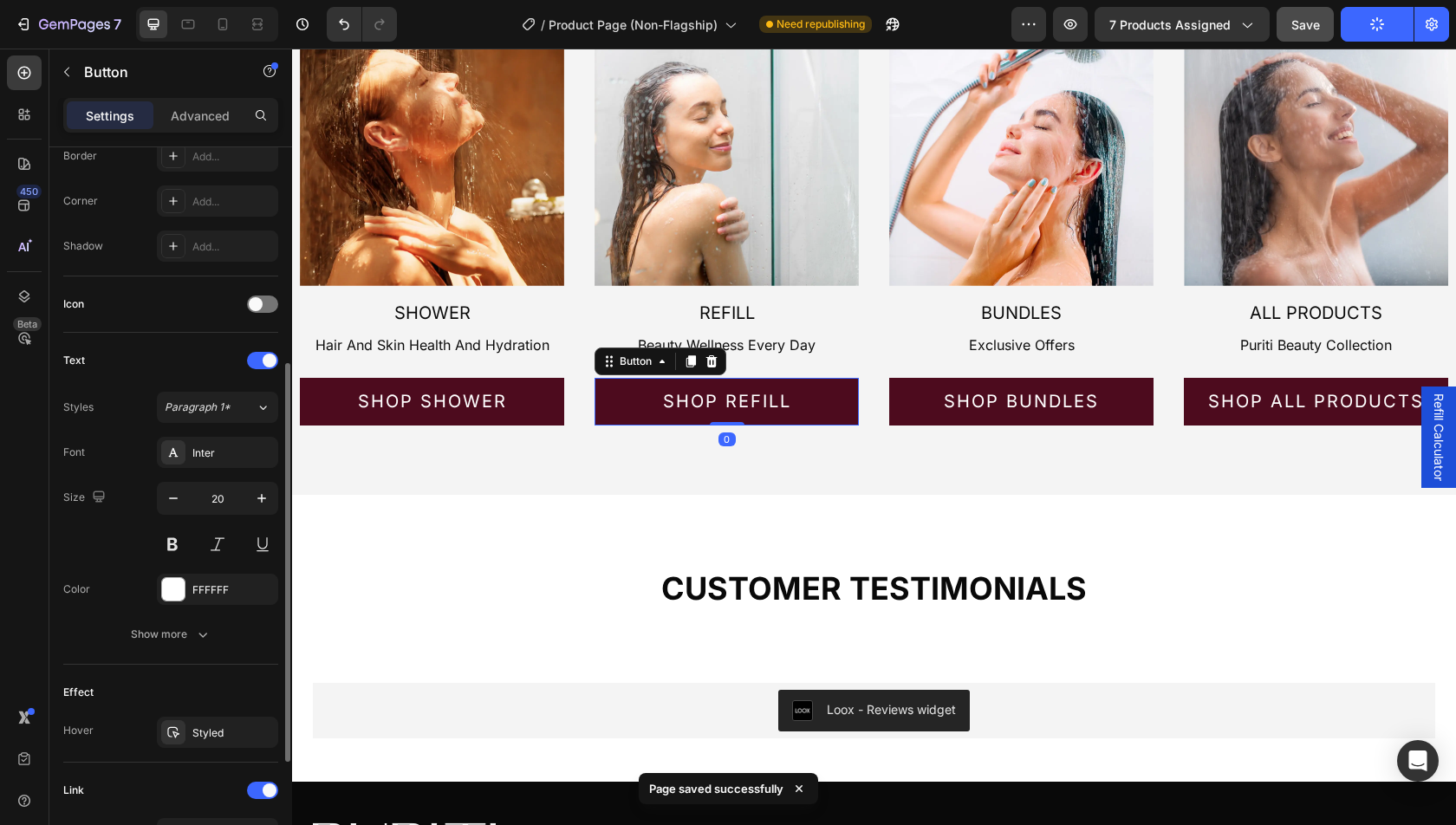
scroll to position [600, 0]
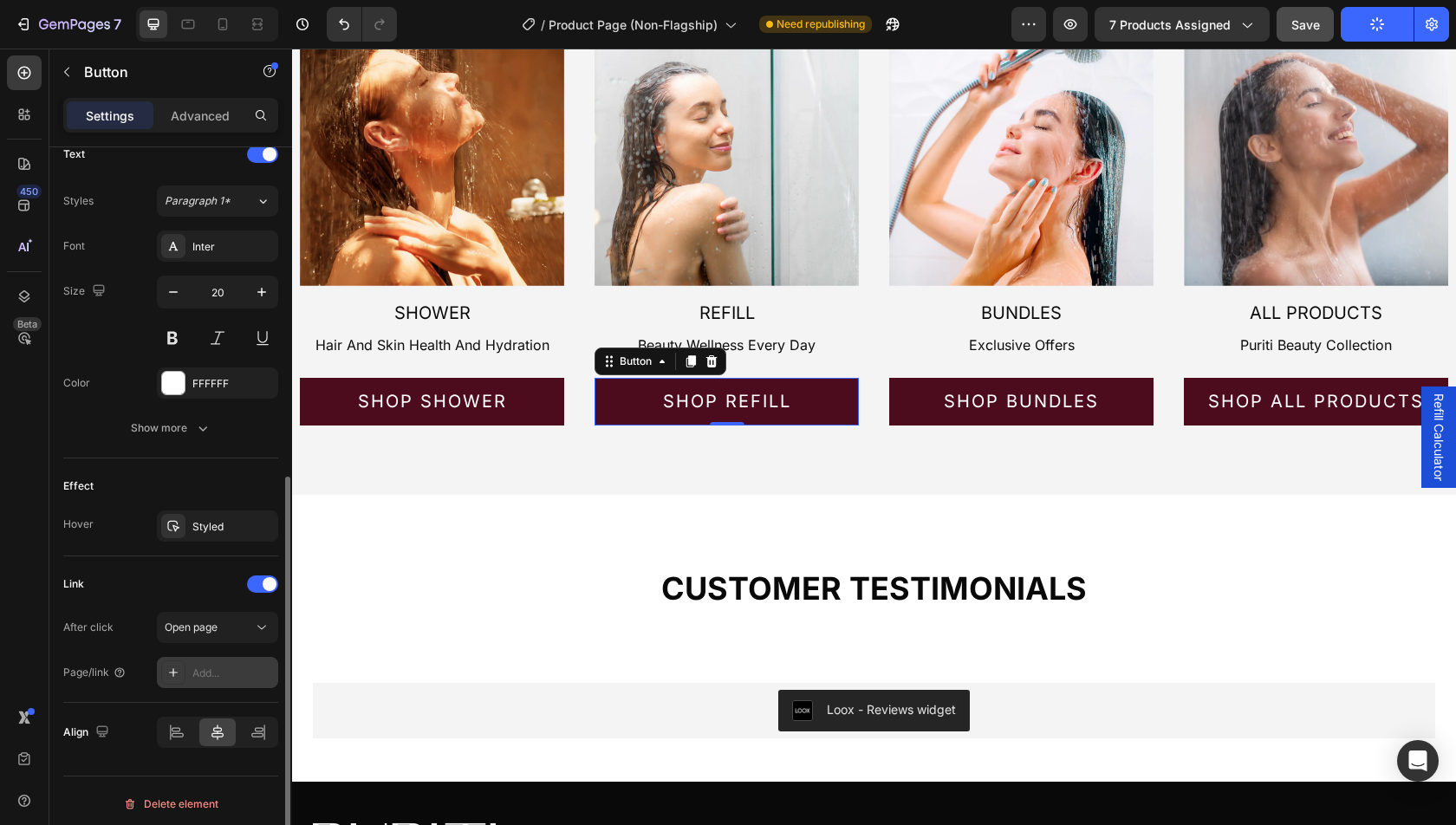
click at [204, 671] on div "Add..." at bounding box center [233, 673] width 81 height 16
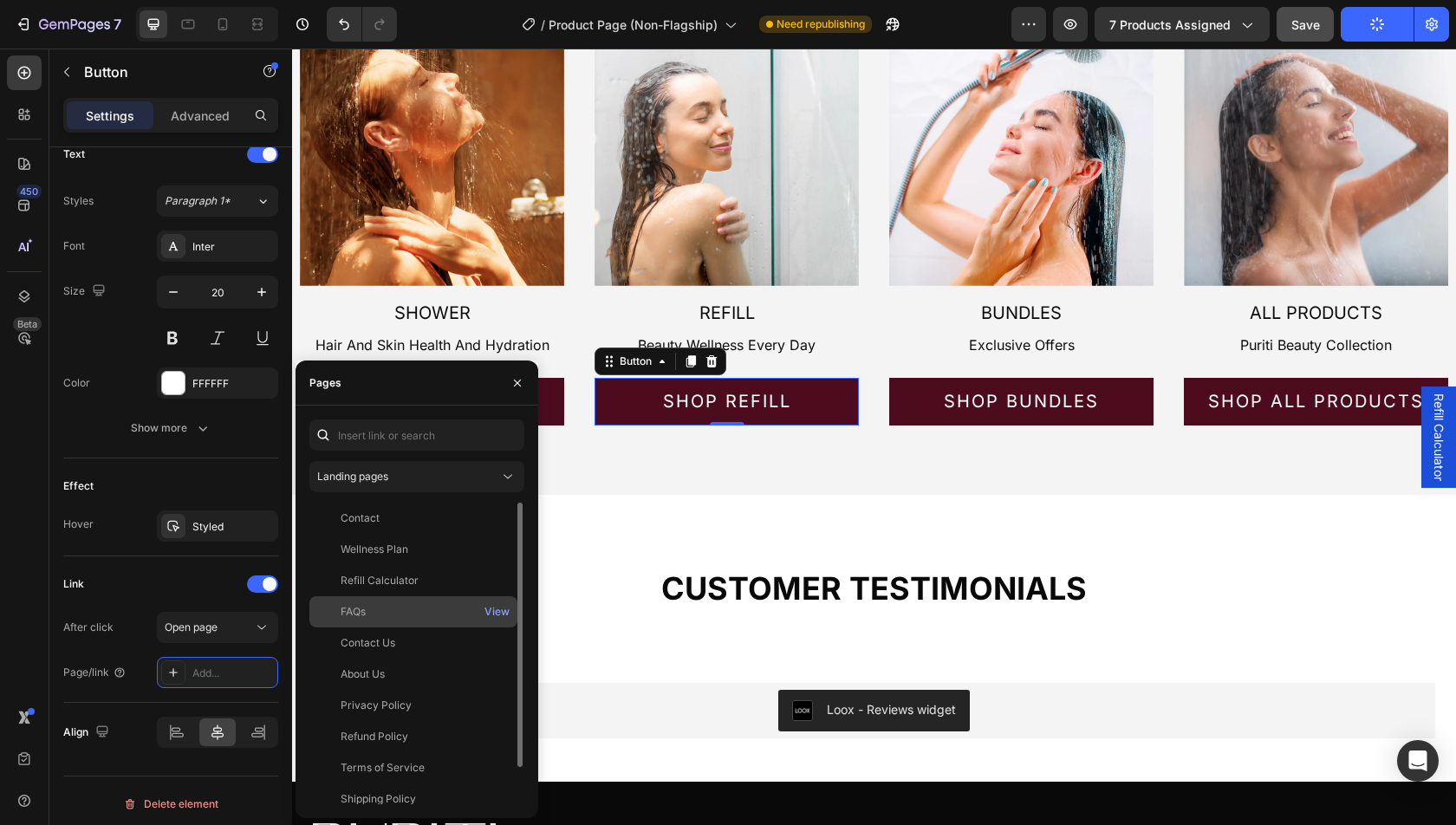
scroll to position [42, 0]
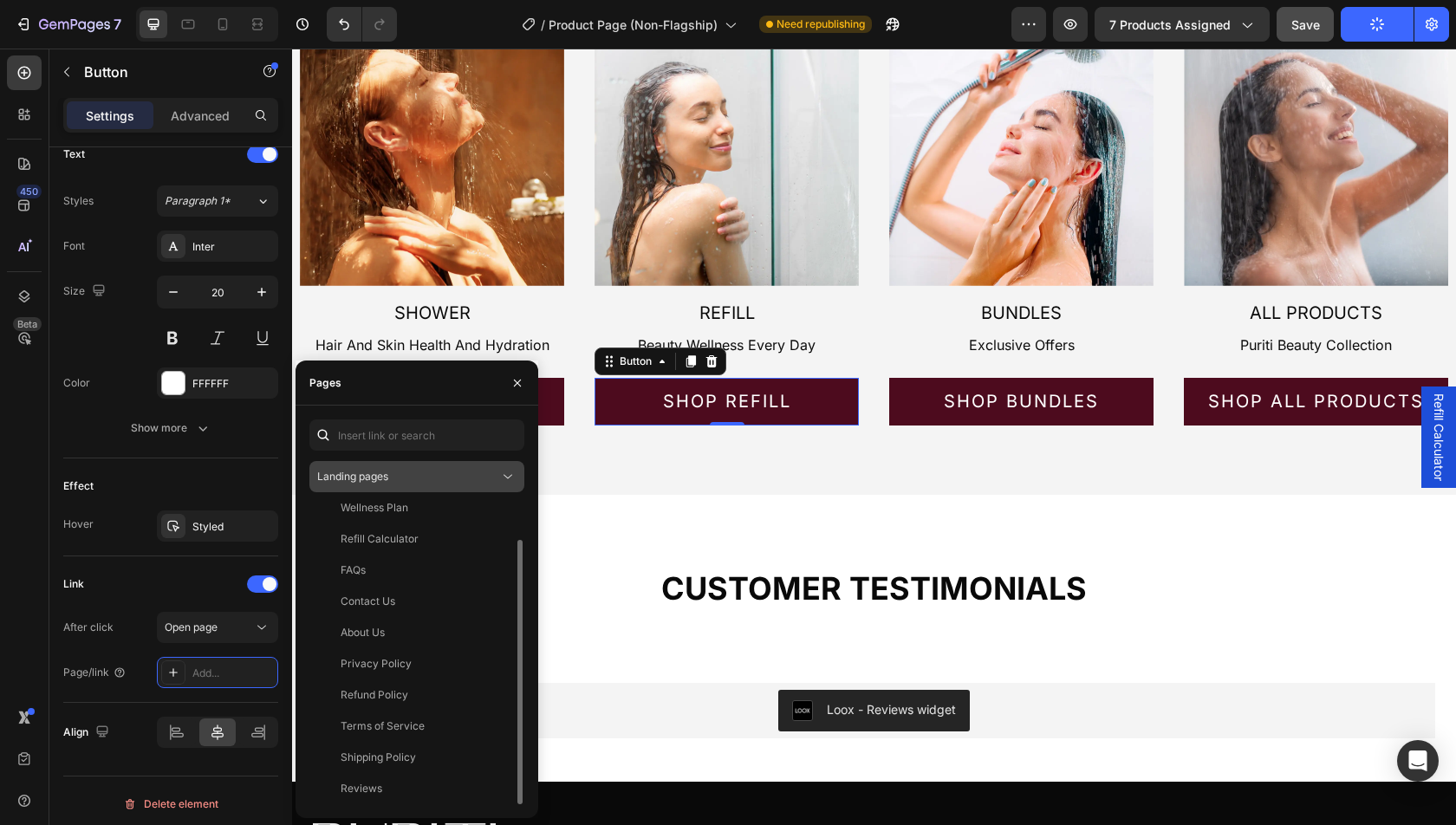
click at [406, 475] on div "Landing pages" at bounding box center [407, 477] width 182 height 16
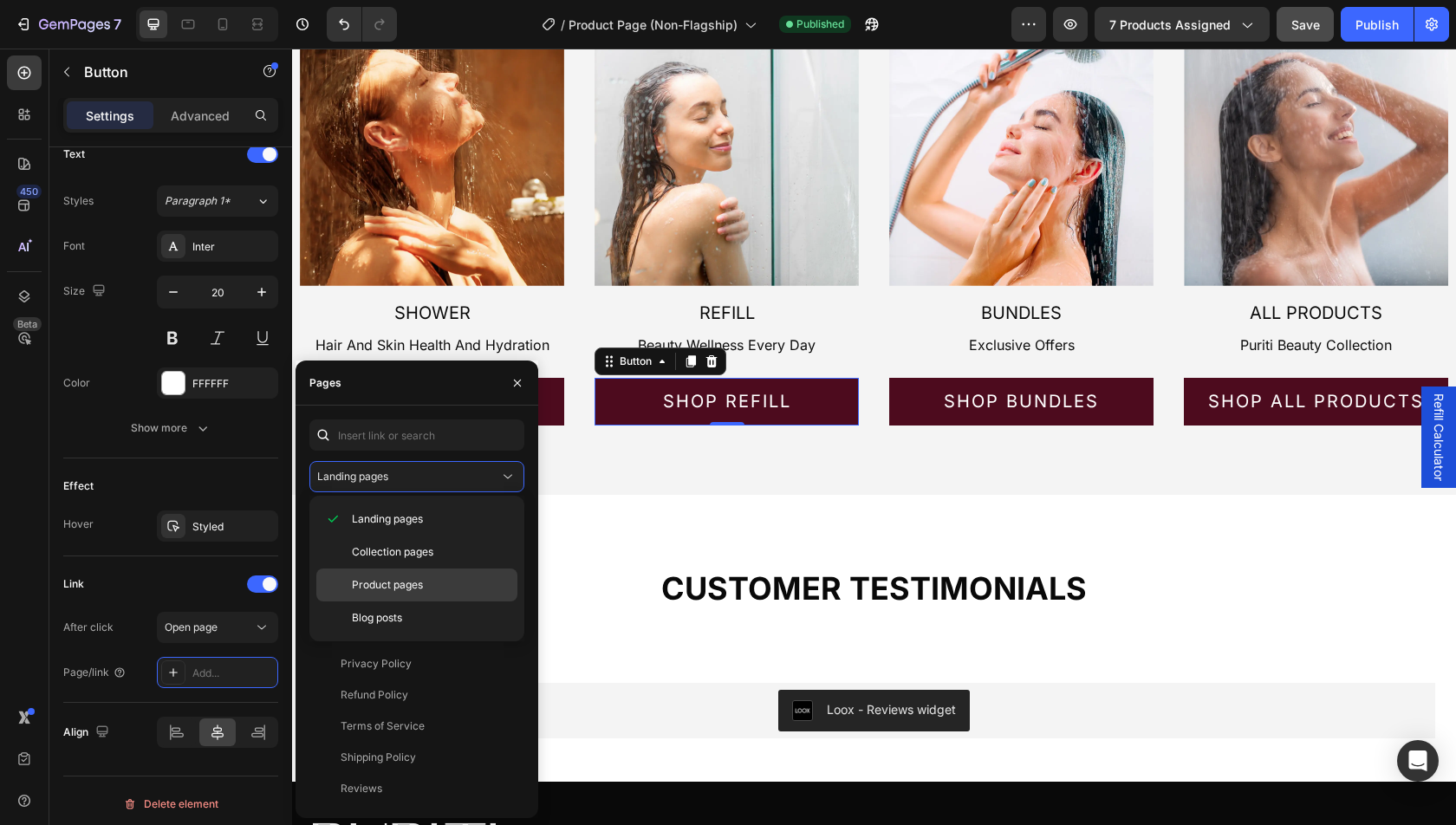
click at [409, 584] on span "Product pages" at bounding box center [387, 585] width 71 height 16
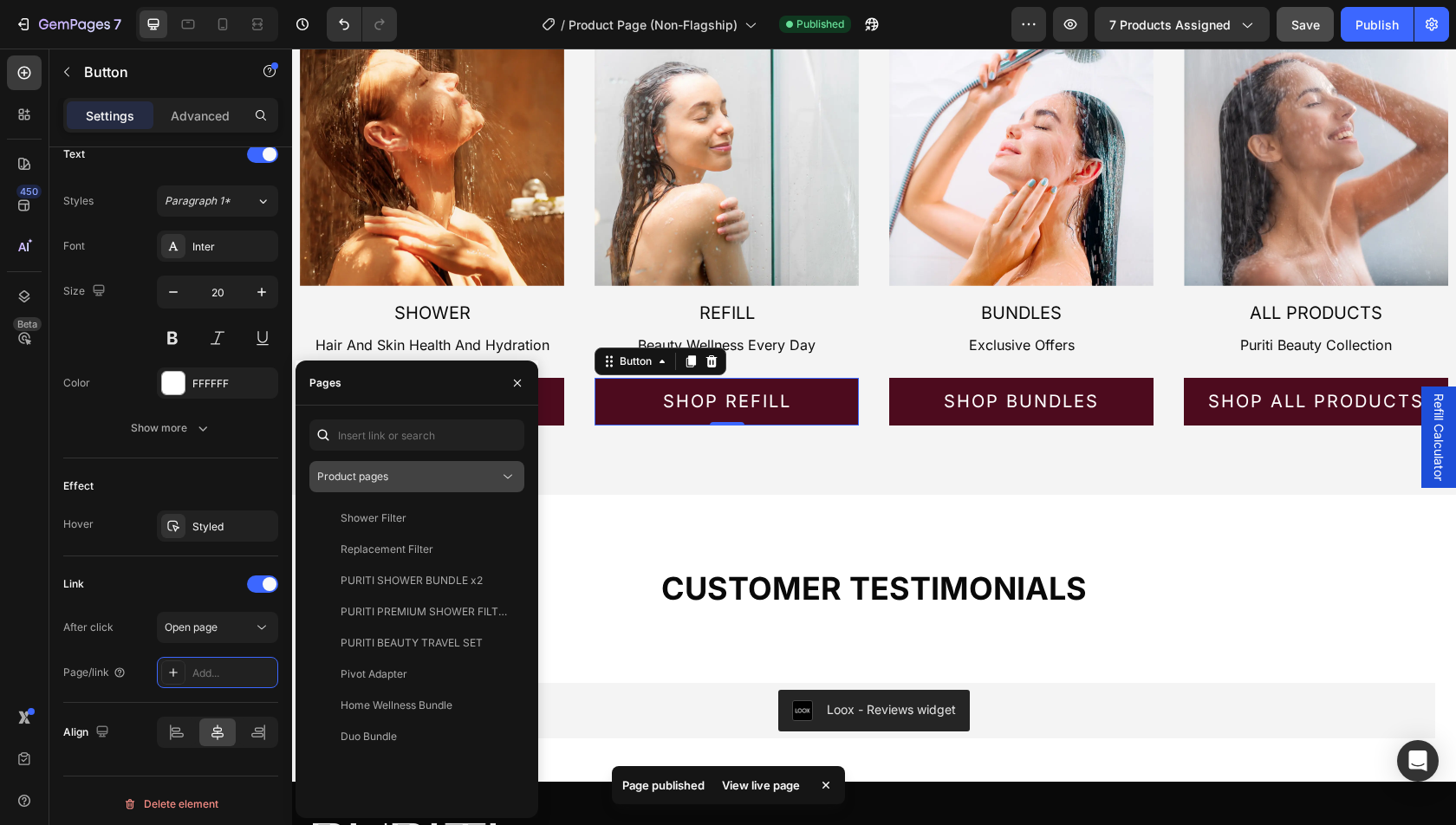
click at [401, 479] on div "Product pages" at bounding box center [407, 477] width 182 height 16
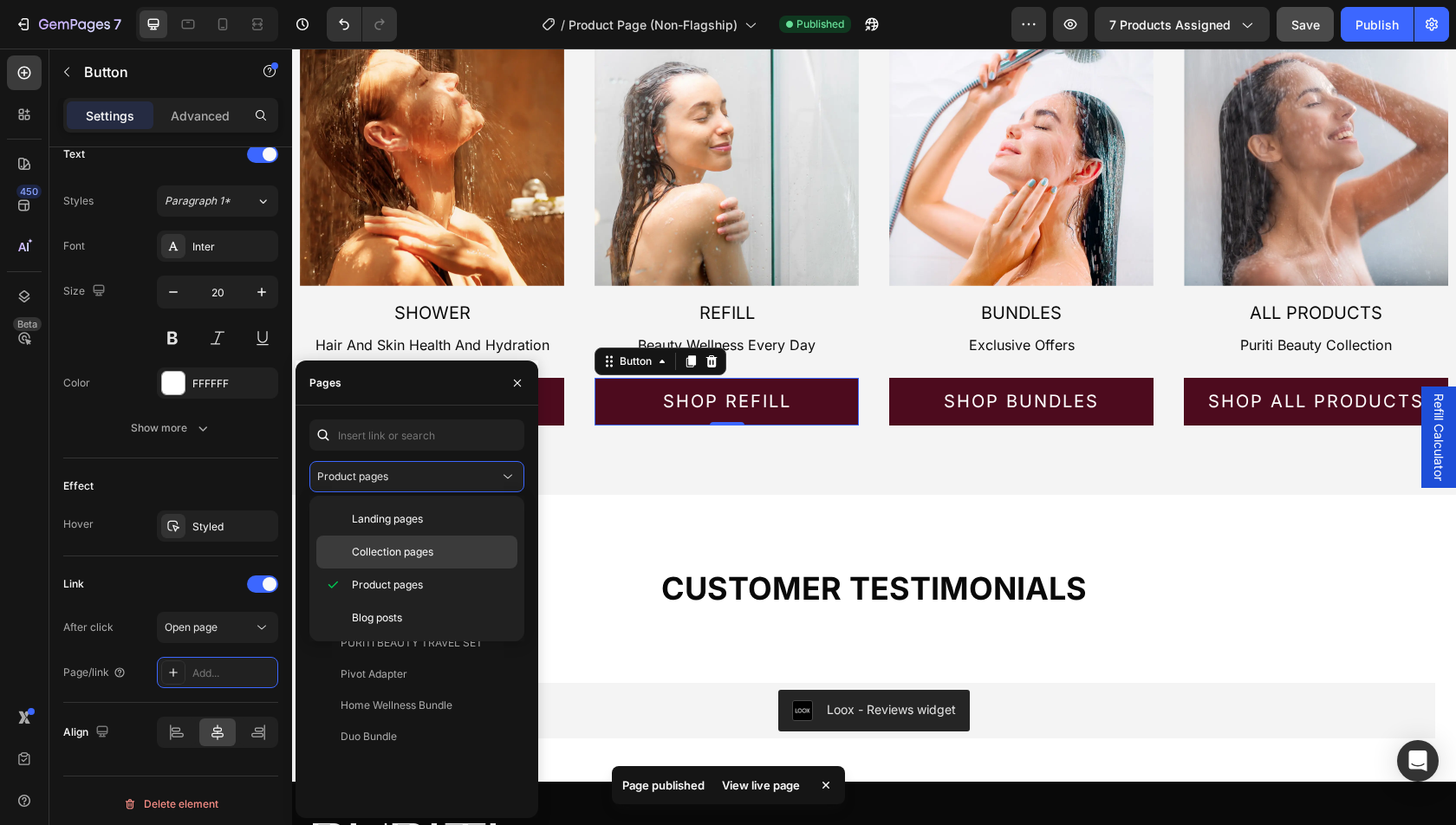
click at [400, 554] on span "Collection pages" at bounding box center [393, 552] width 81 height 16
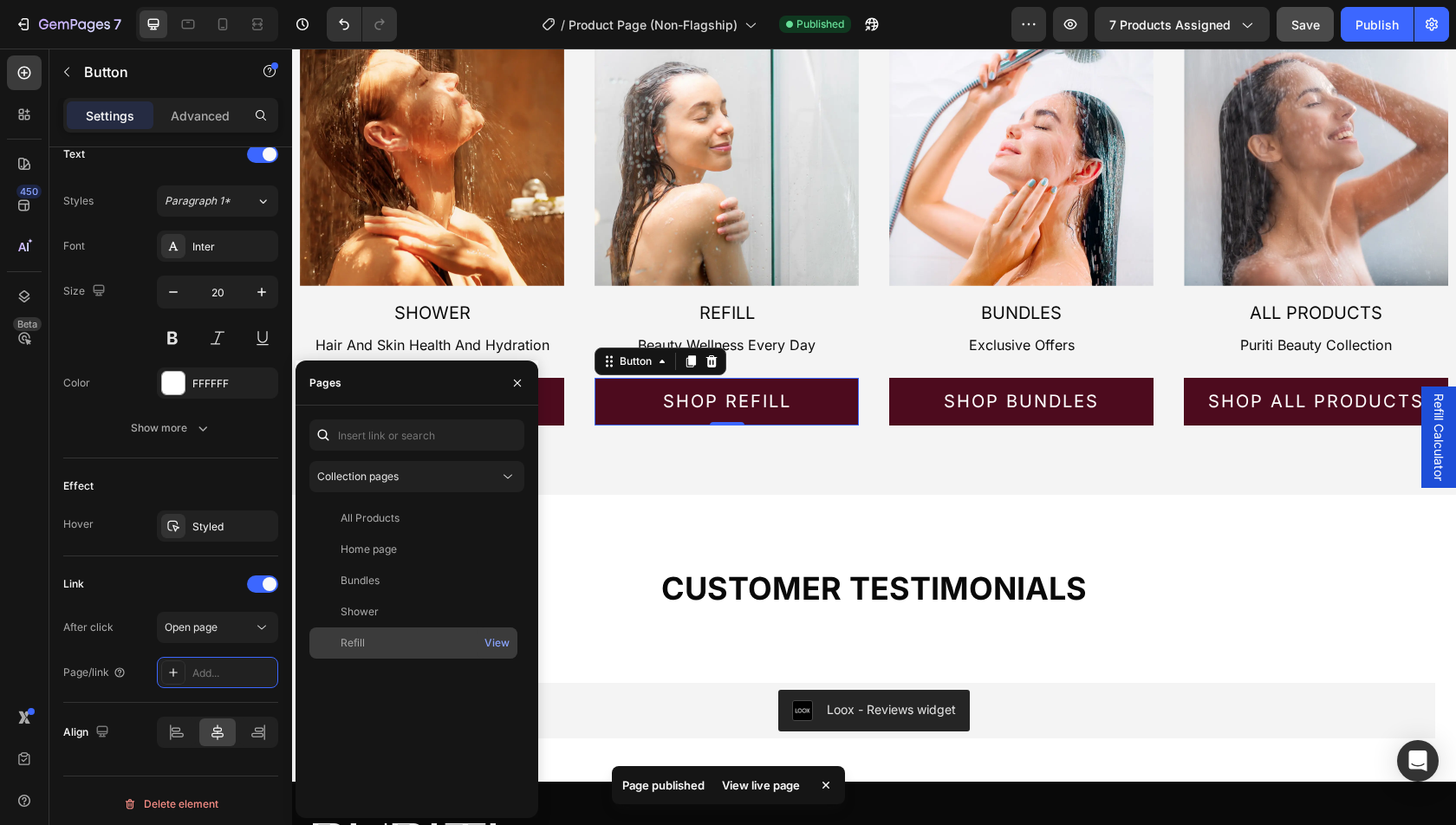
click at [398, 646] on div "Refill" at bounding box center [413, 643] width 194 height 16
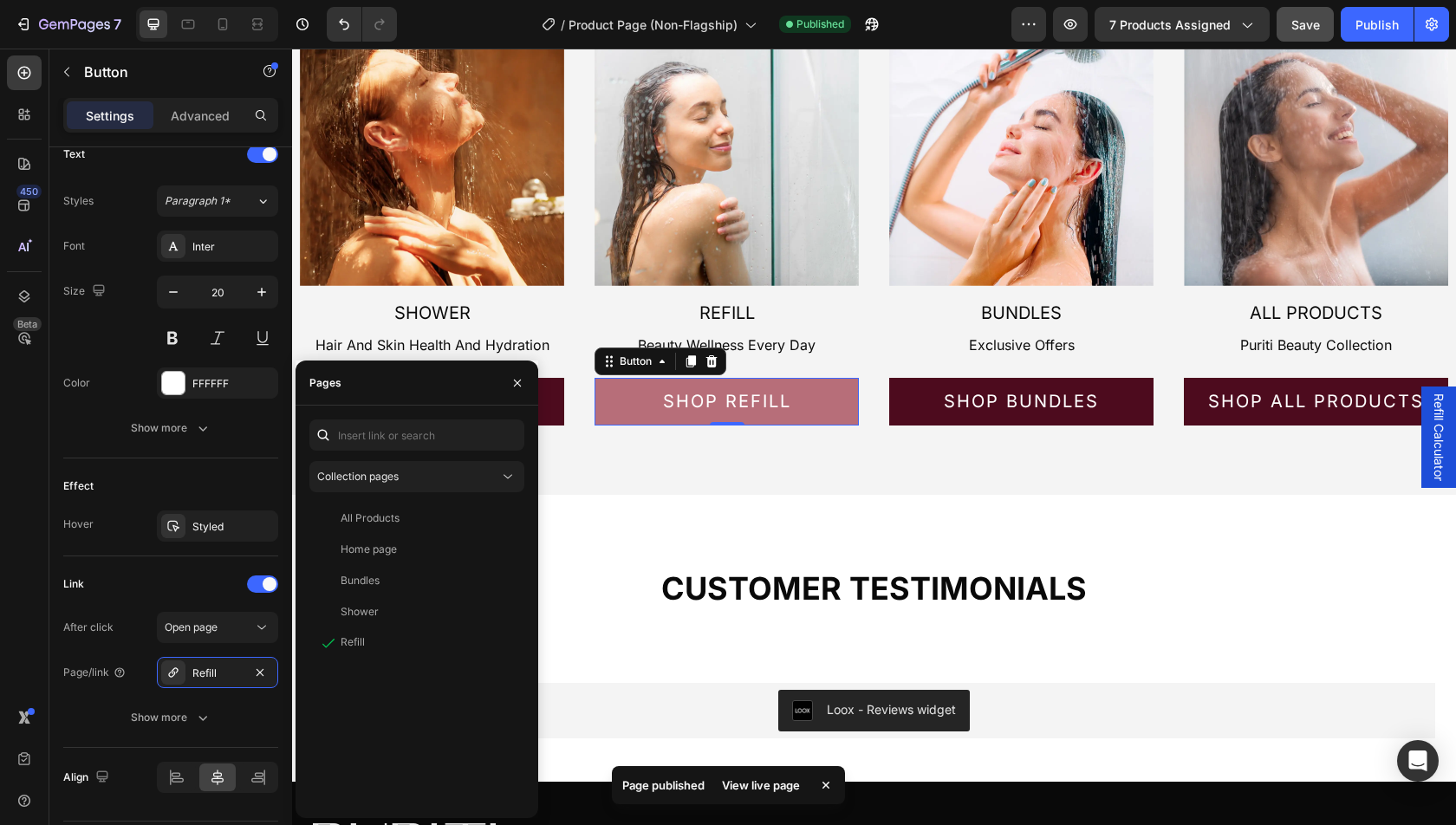
click at [610, 403] on link "Shop refill" at bounding box center [727, 402] width 264 height 48
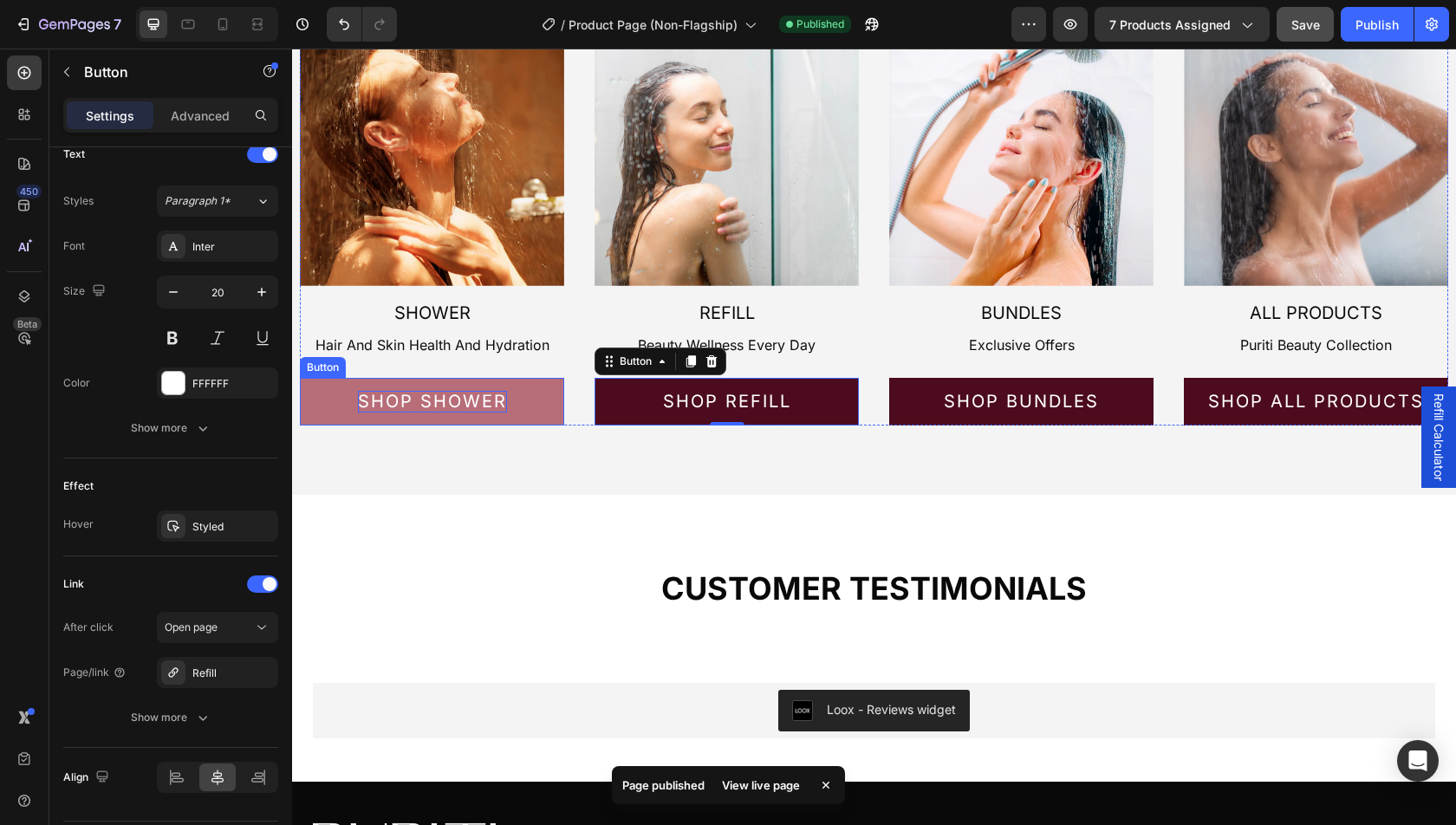
click at [494, 394] on p "Shop Shower" at bounding box center [432, 401] width 149 height 21
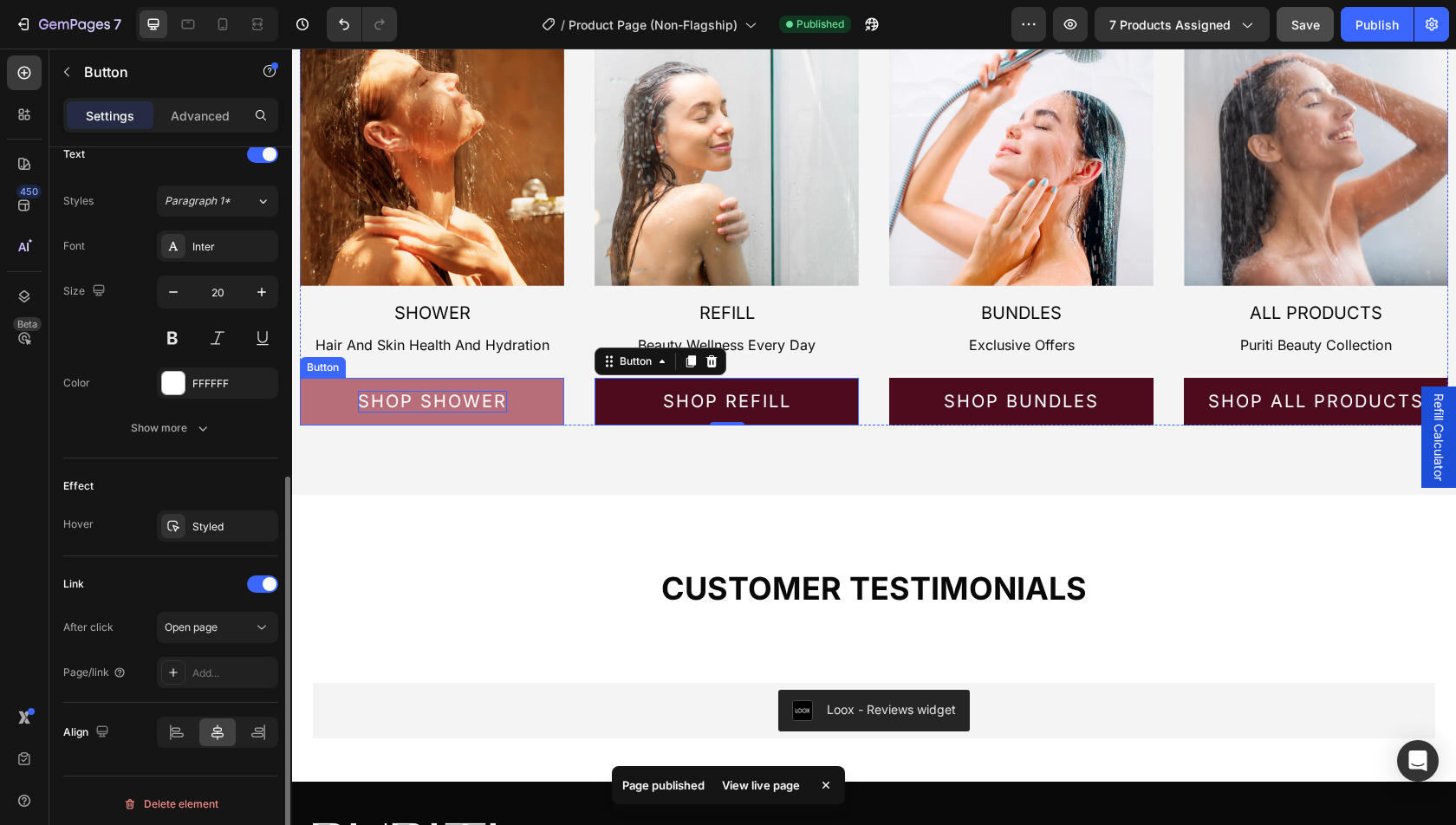
scroll to position [600, 0]
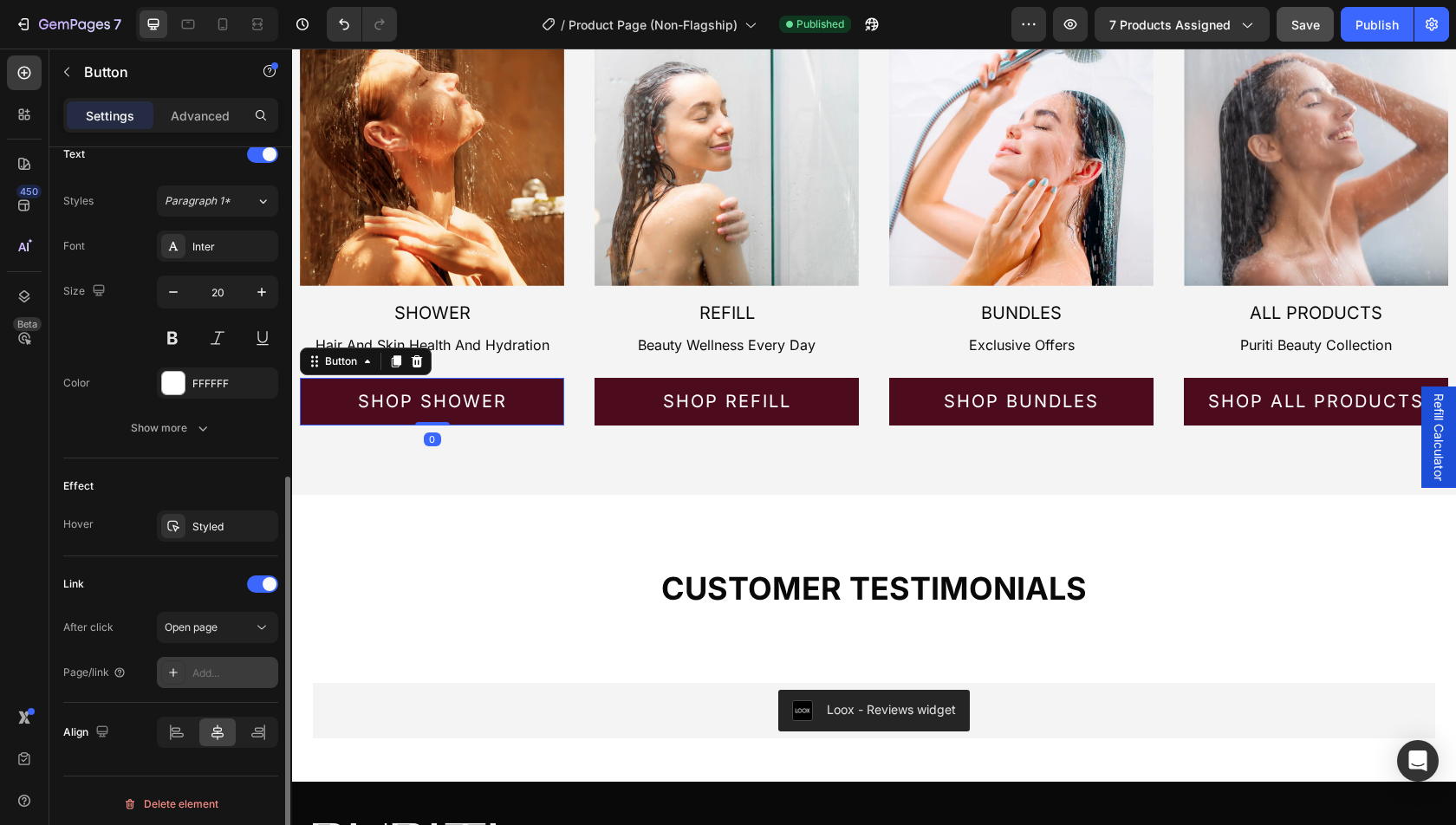
click at [181, 661] on div at bounding box center [174, 673] width 24 height 24
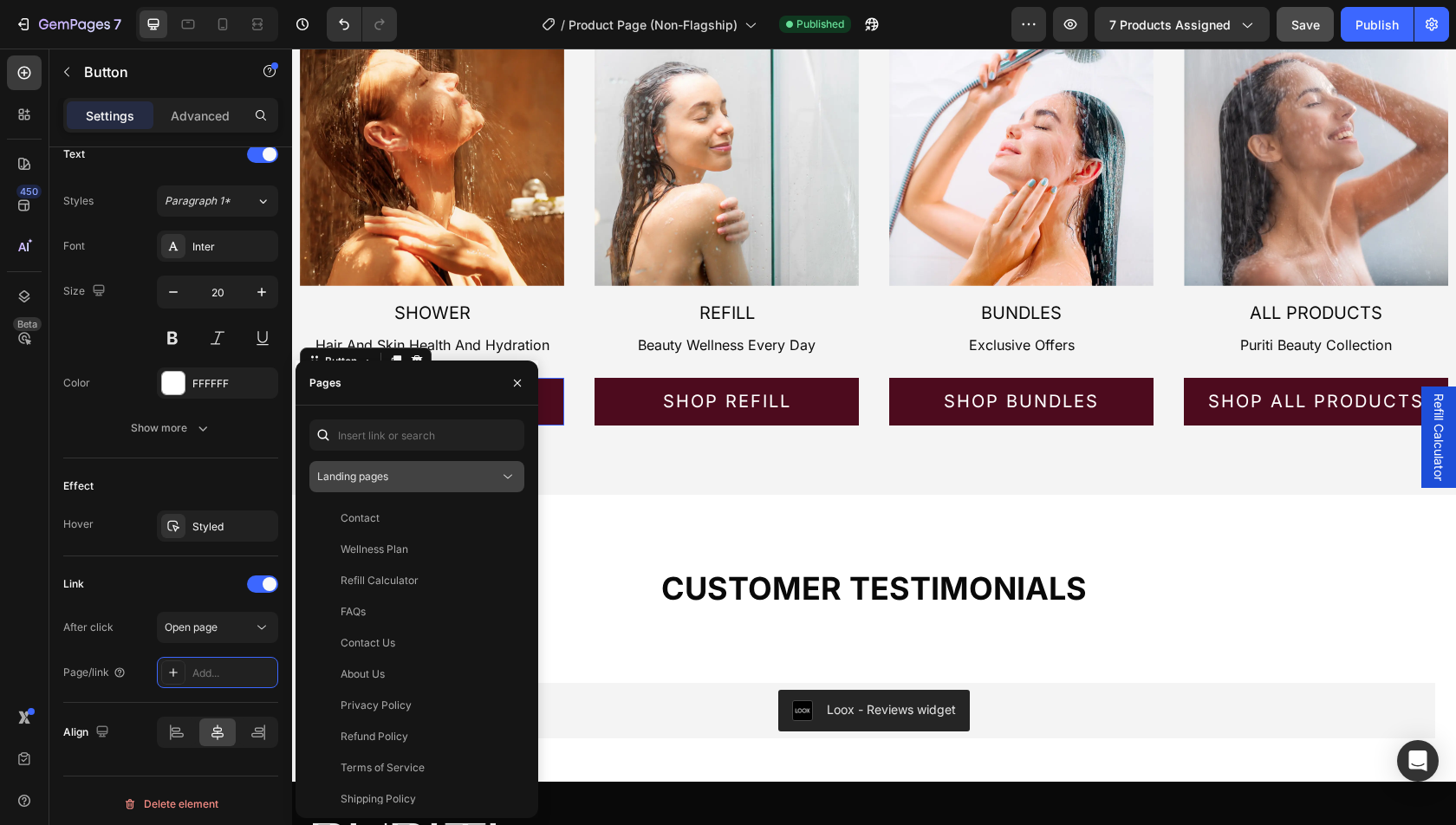
click at [402, 466] on button "Landing pages" at bounding box center [417, 477] width 215 height 31
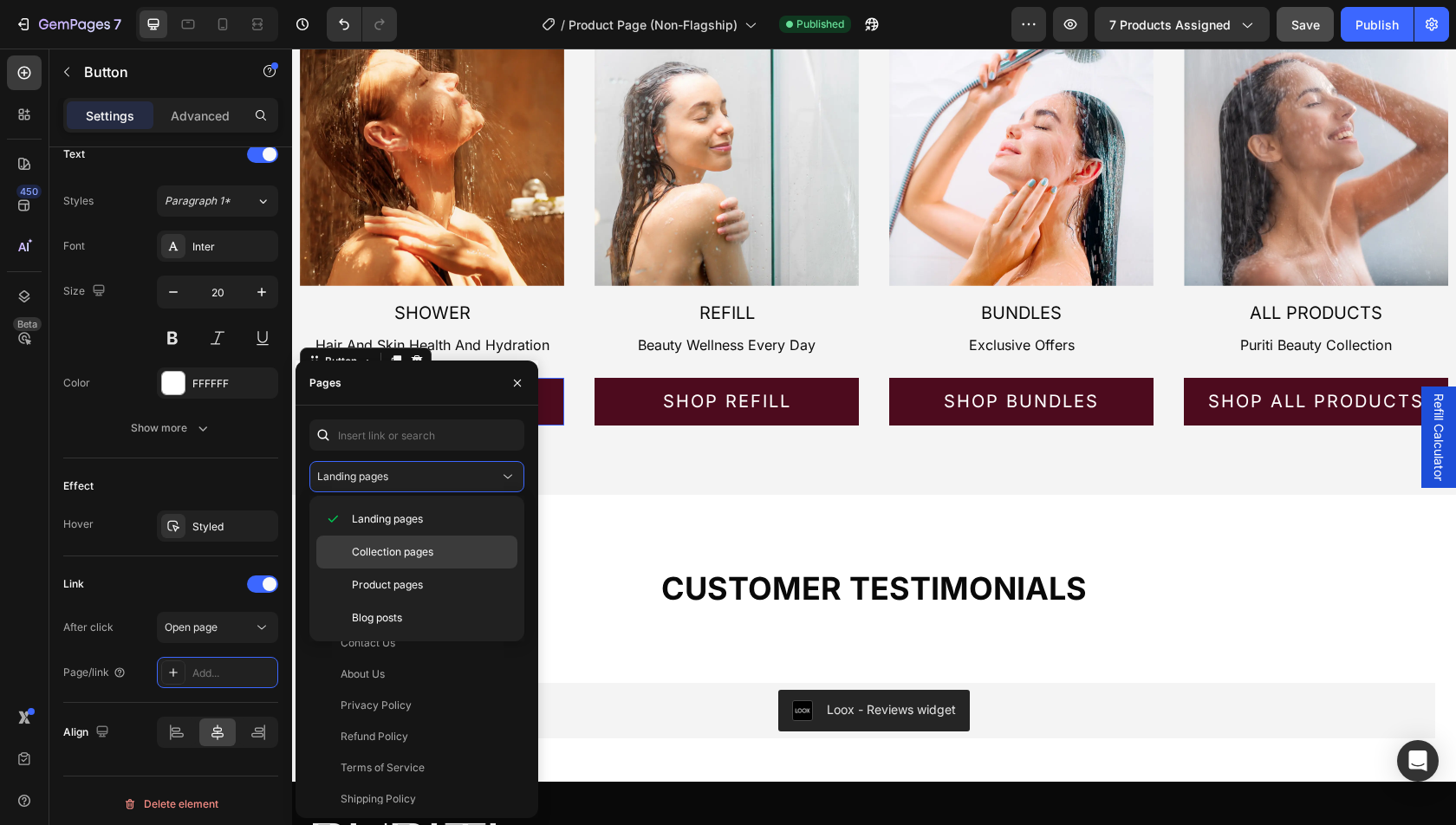
click at [387, 550] on span "Collection pages" at bounding box center [393, 552] width 81 height 16
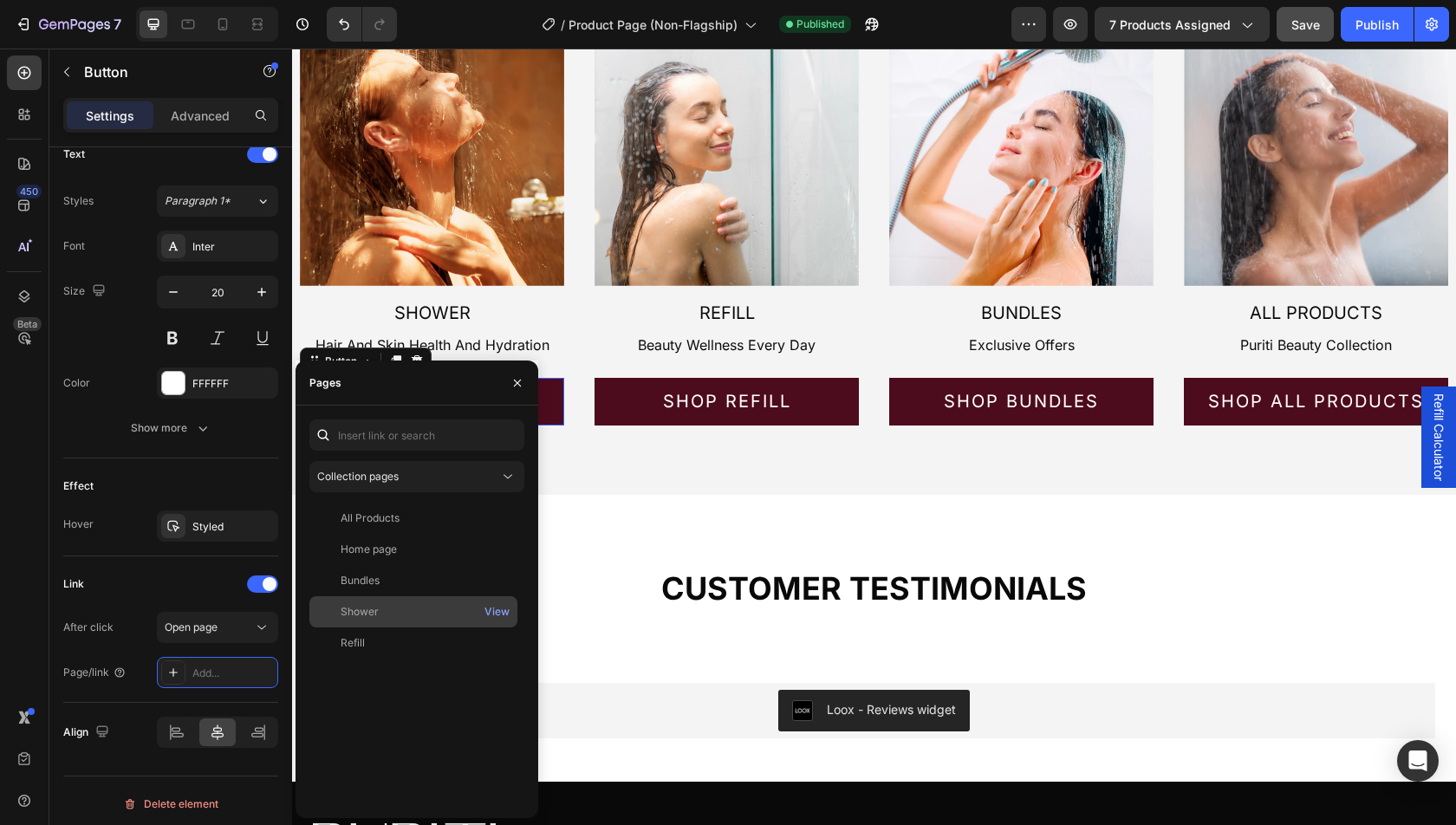
click at [418, 611] on div "Shower" at bounding box center [413, 612] width 194 height 16
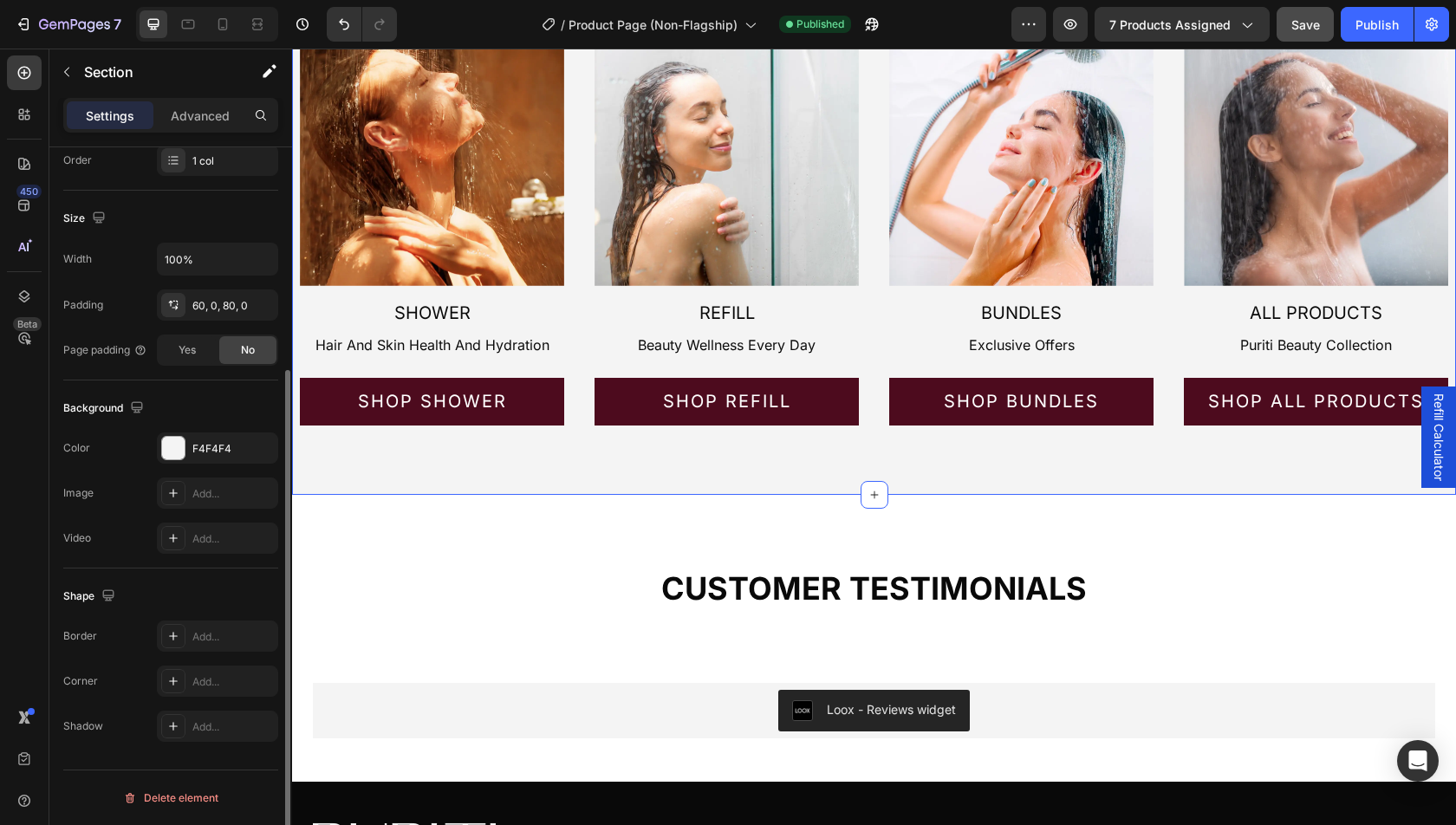
click at [711, 443] on div "CUSTOMERS ALSO LIKE Heading Image Shower Heading Hair And Skin Health And Hydra…" at bounding box center [874, 176] width 1164 height 639
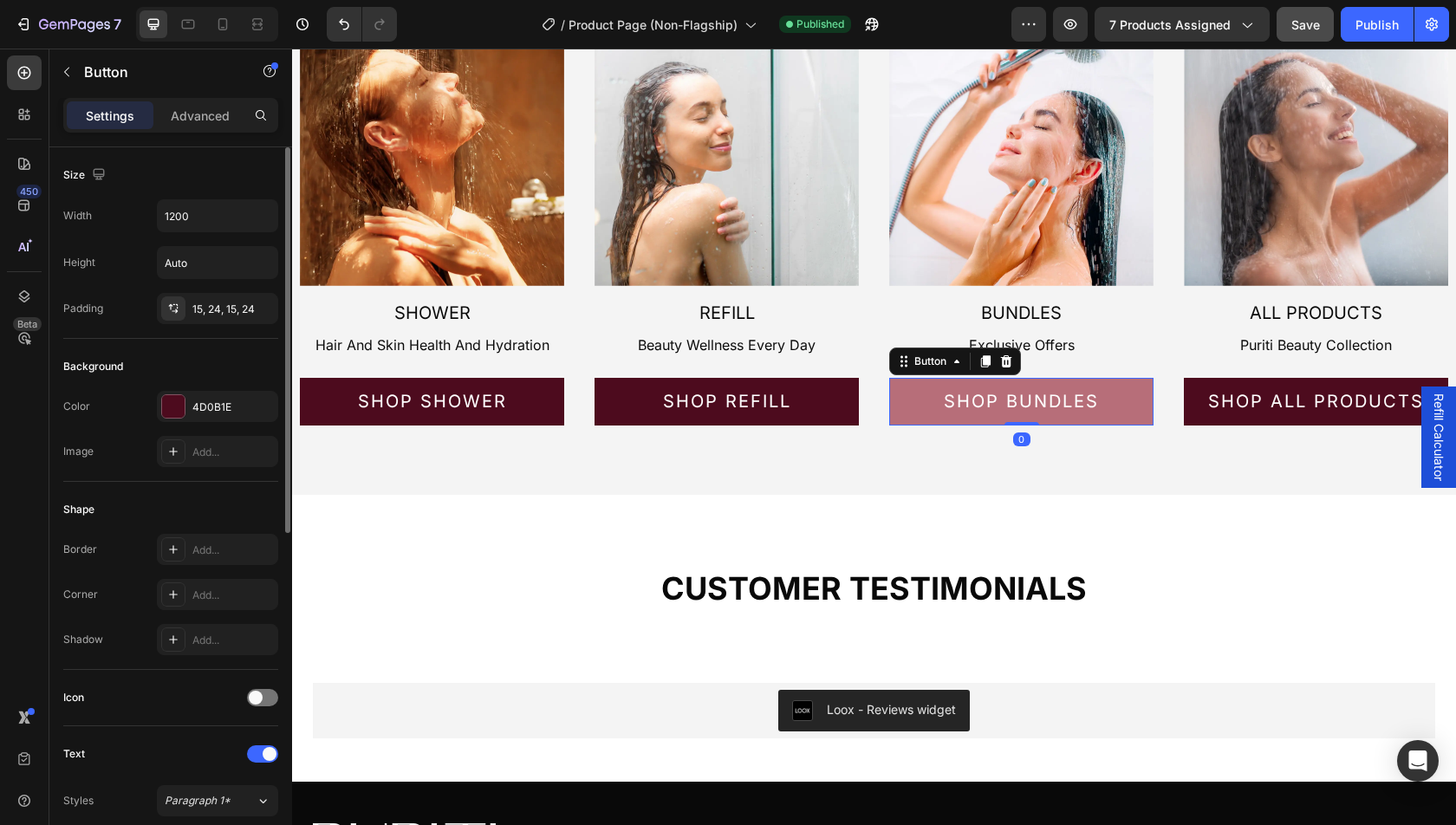
click at [920, 406] on link "Shop bundles" at bounding box center [1022, 402] width 264 height 48
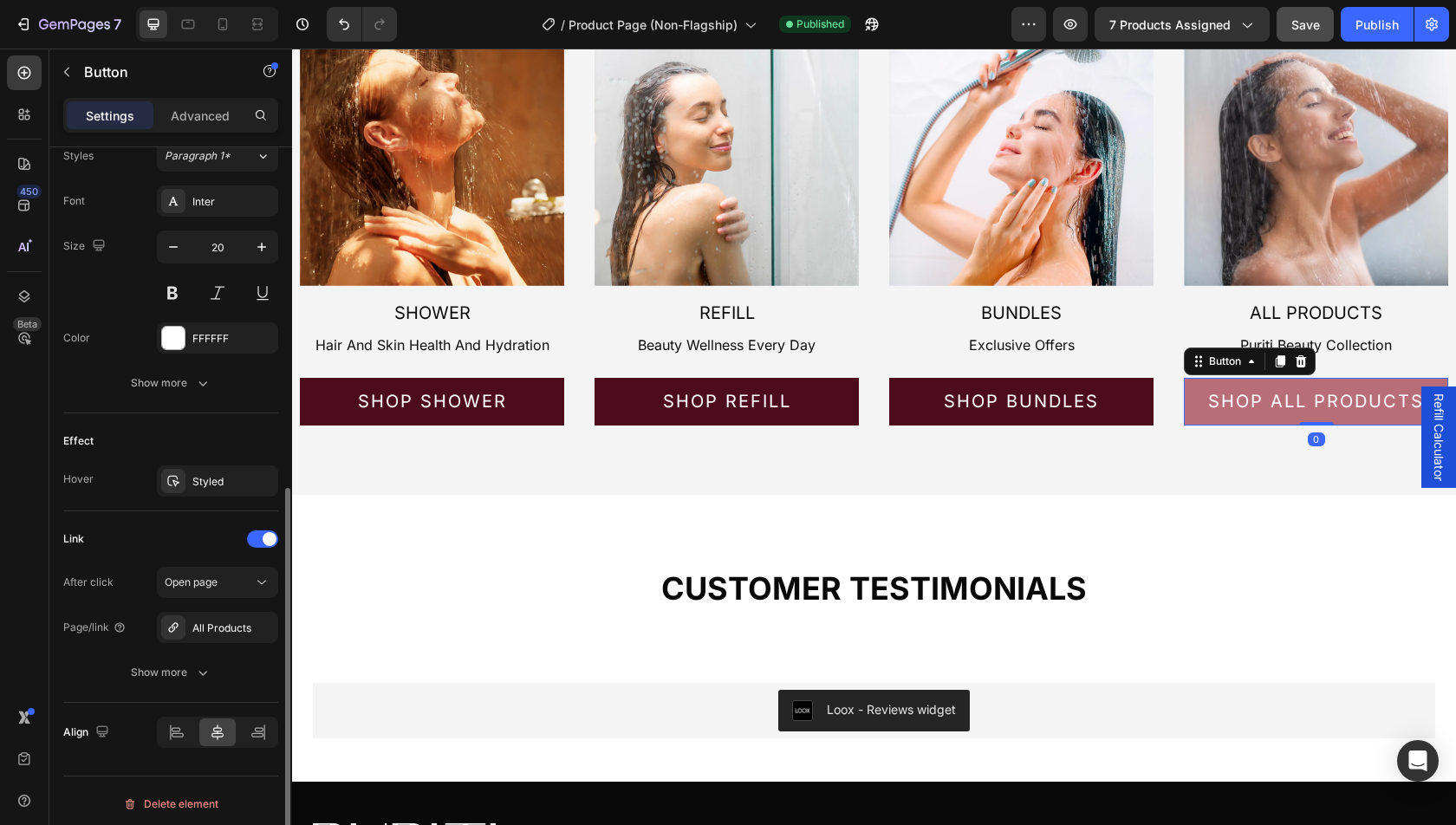
click at [1225, 419] on link "Shop all products" at bounding box center [1316, 402] width 264 height 48
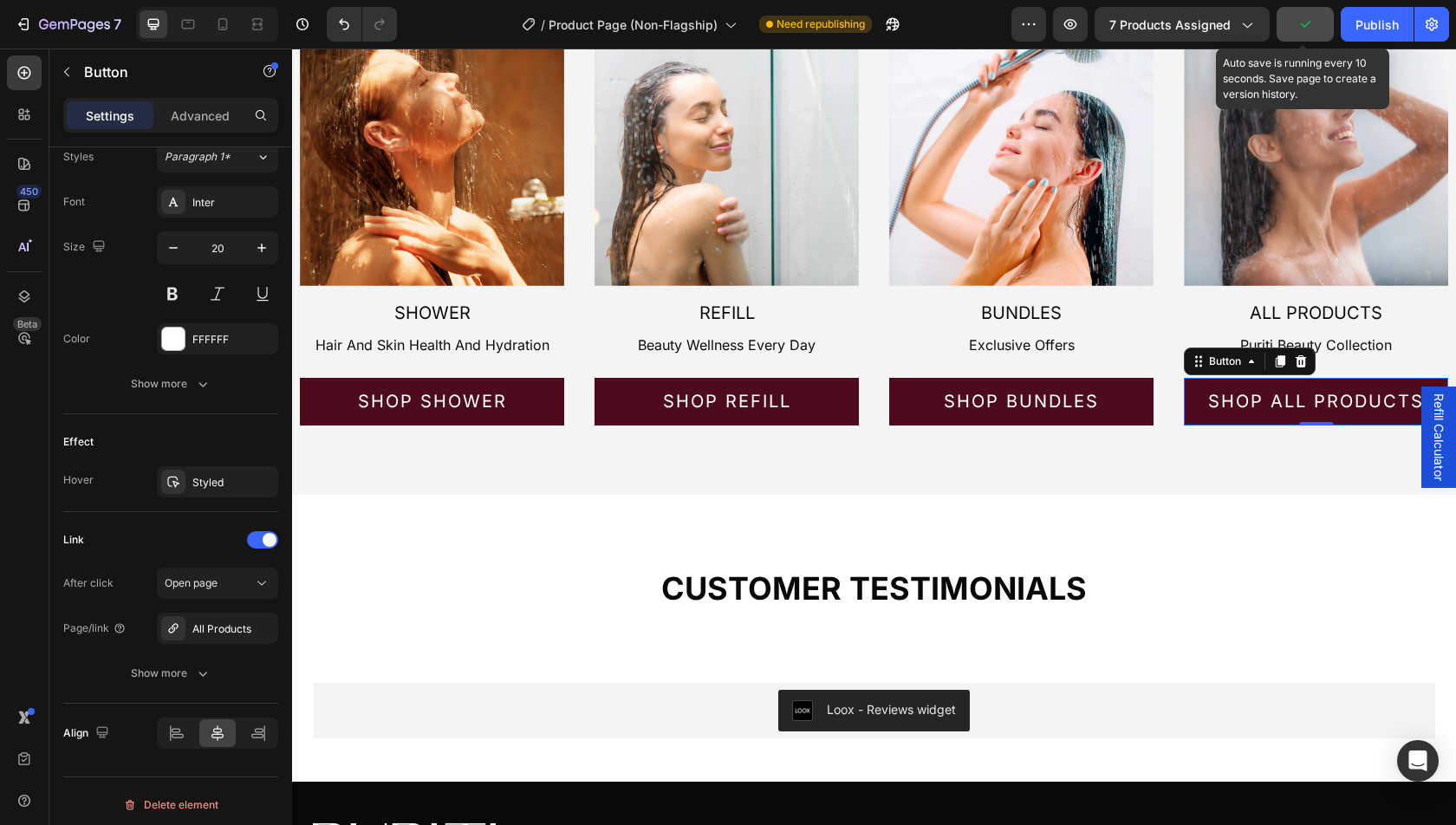
click at [1316, 25] on button "button" at bounding box center [1305, 25] width 57 height 35
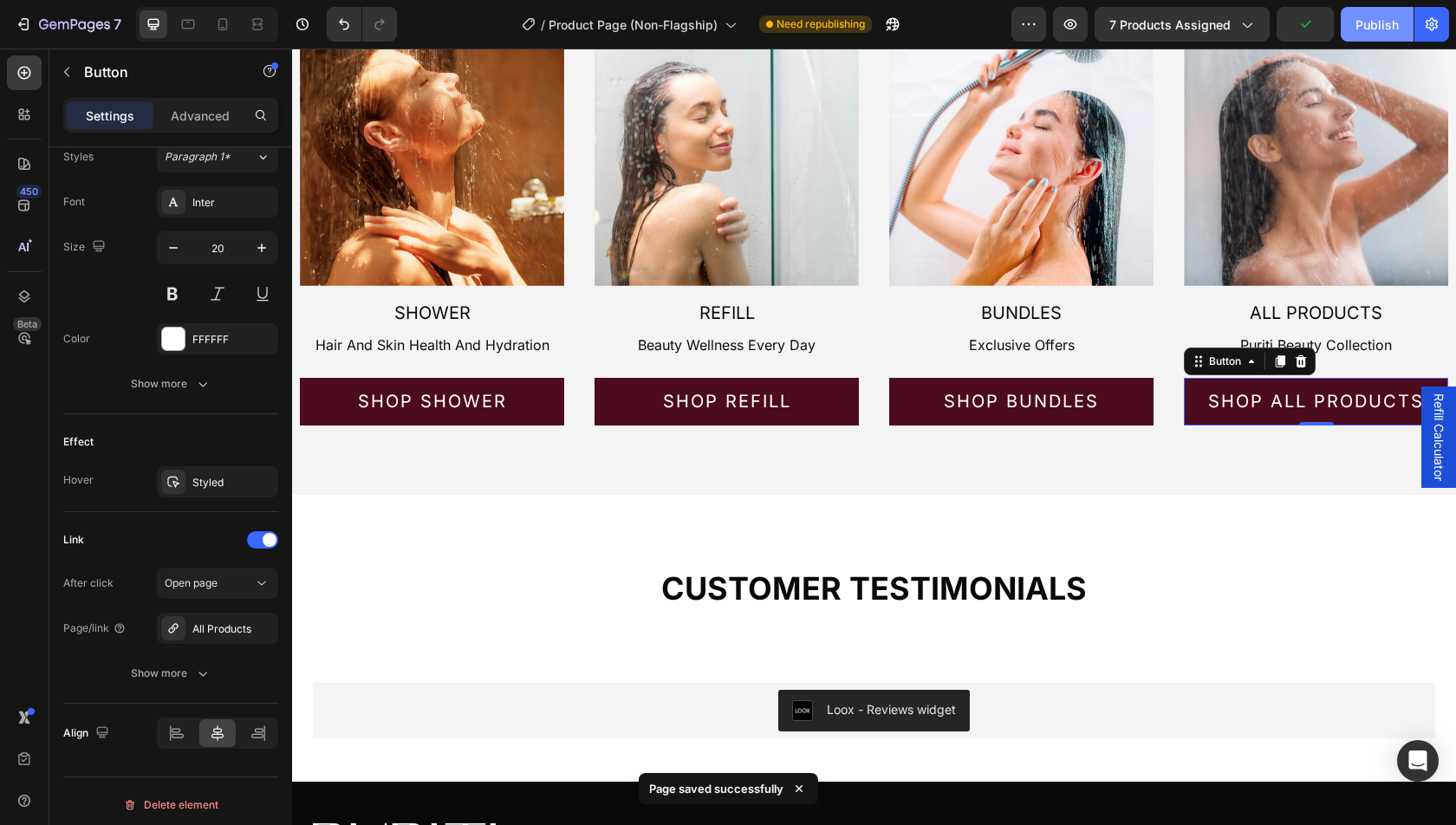
click at [1377, 25] on div "Publish" at bounding box center [1377, 25] width 43 height 18
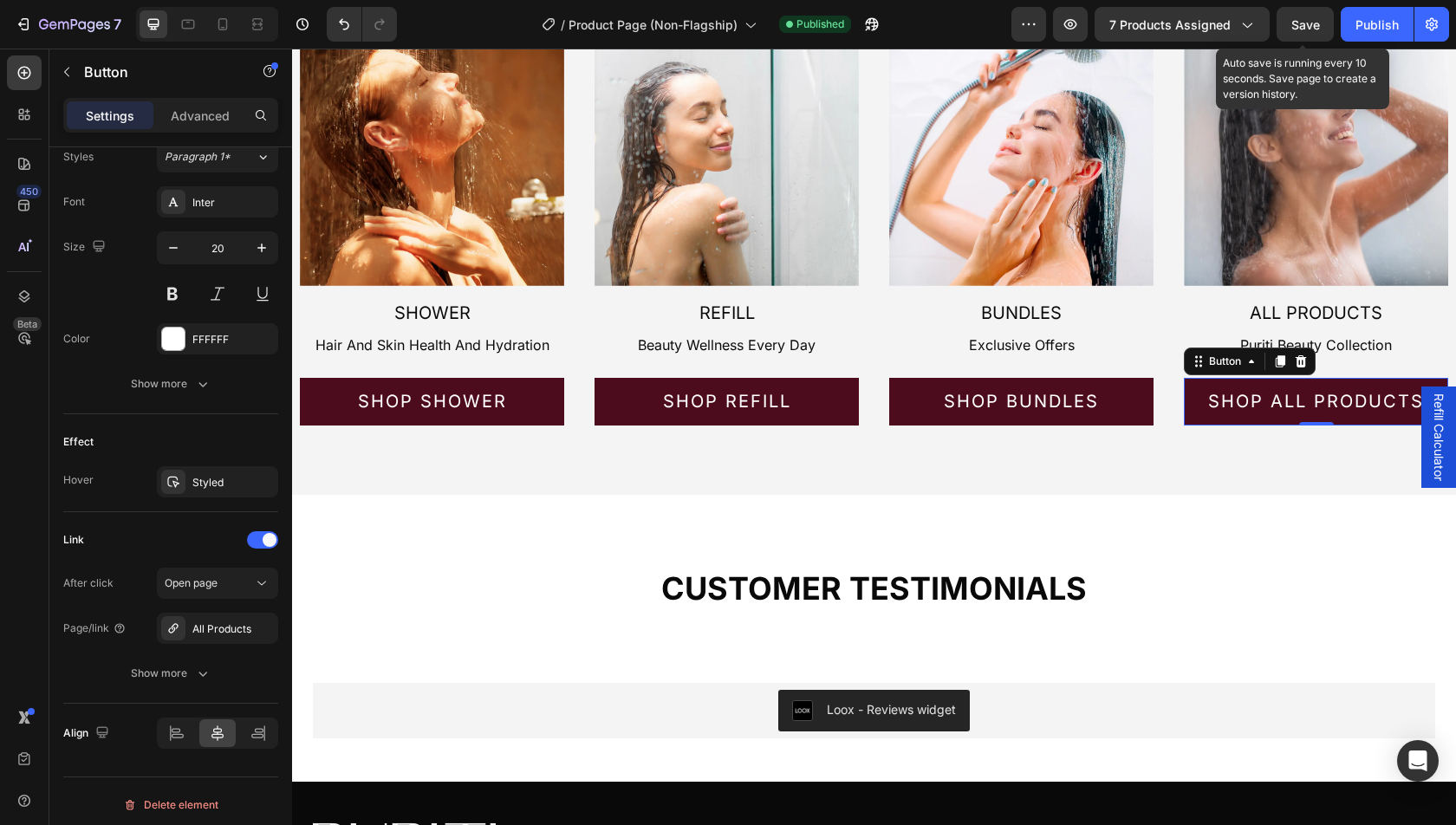
click at [1316, 18] on span "Save" at bounding box center [1305, 25] width 29 height 15
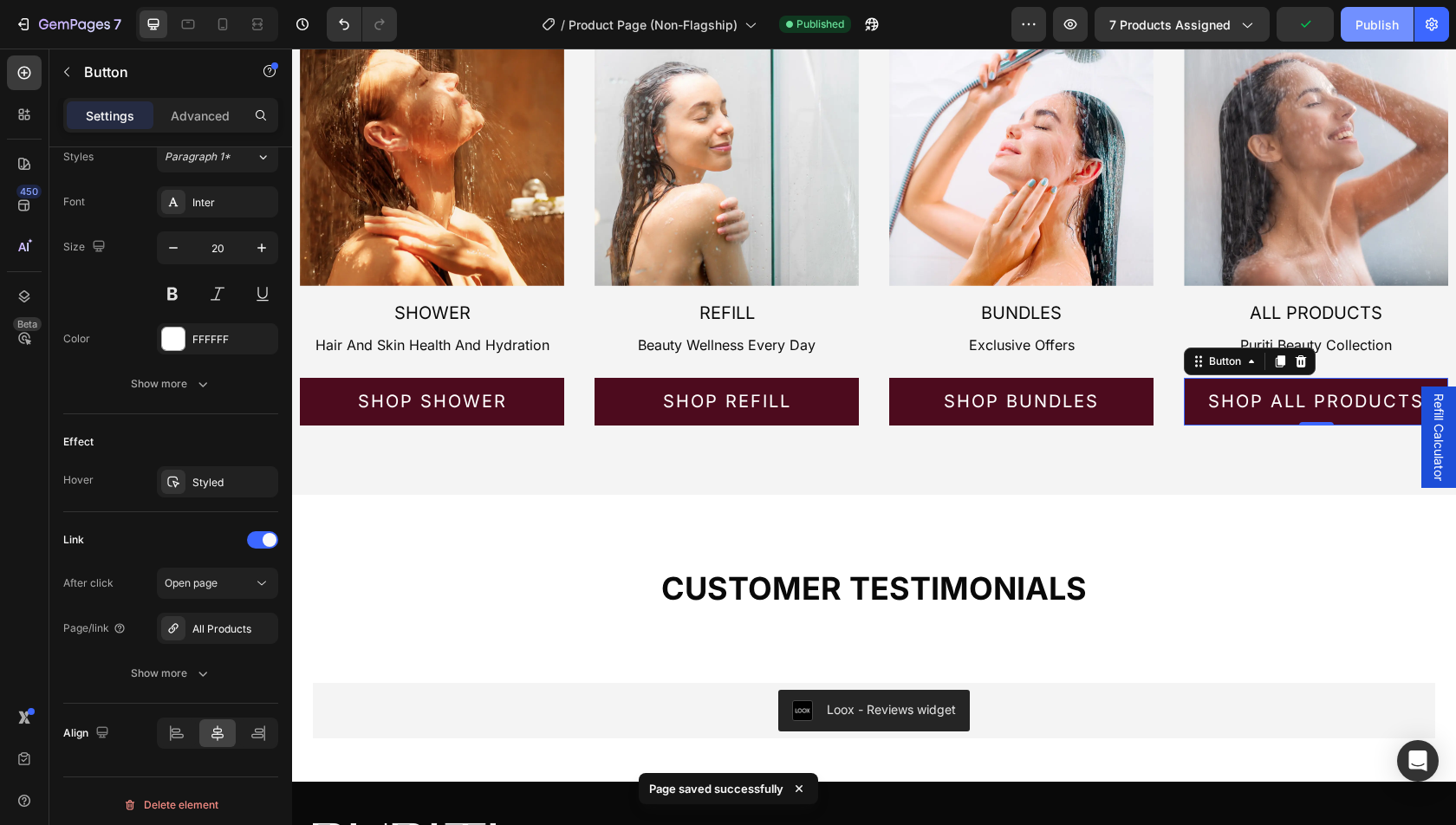
click at [1353, 18] on button "Publish" at bounding box center [1377, 25] width 73 height 35
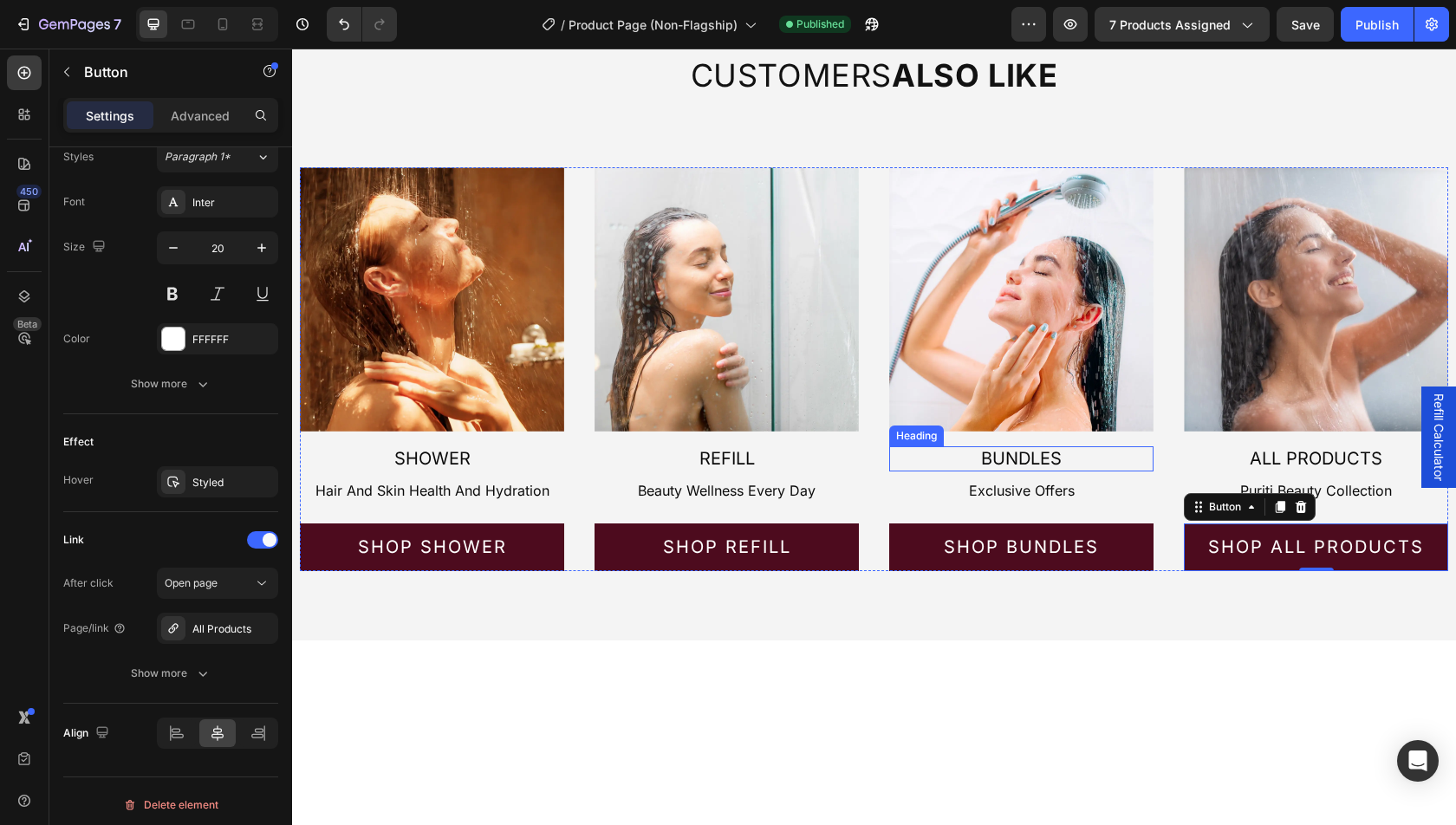
scroll to position [227, 0]
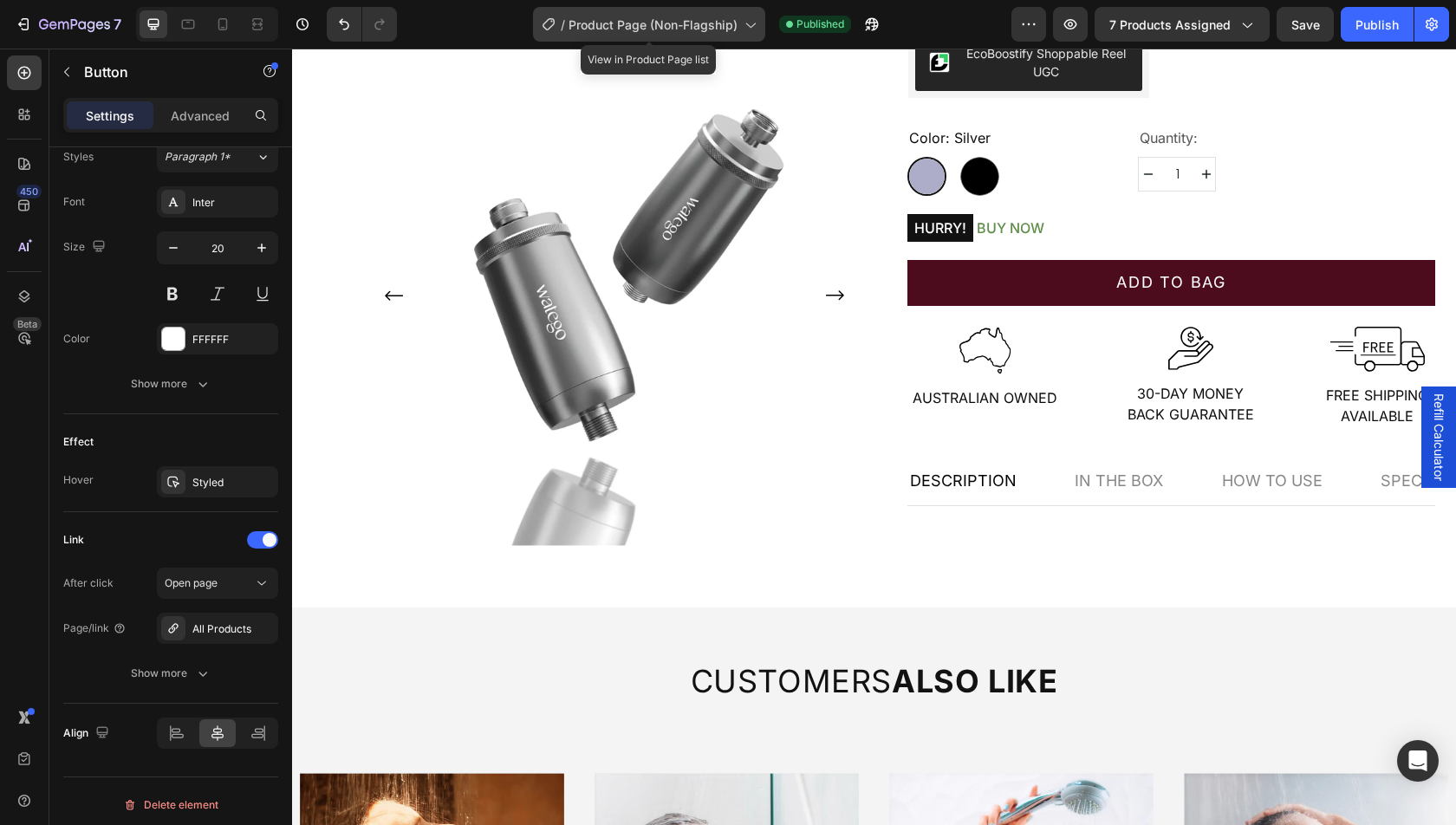
click at [671, 28] on span "Product Page (Non-Flagship)" at bounding box center [653, 25] width 169 height 18
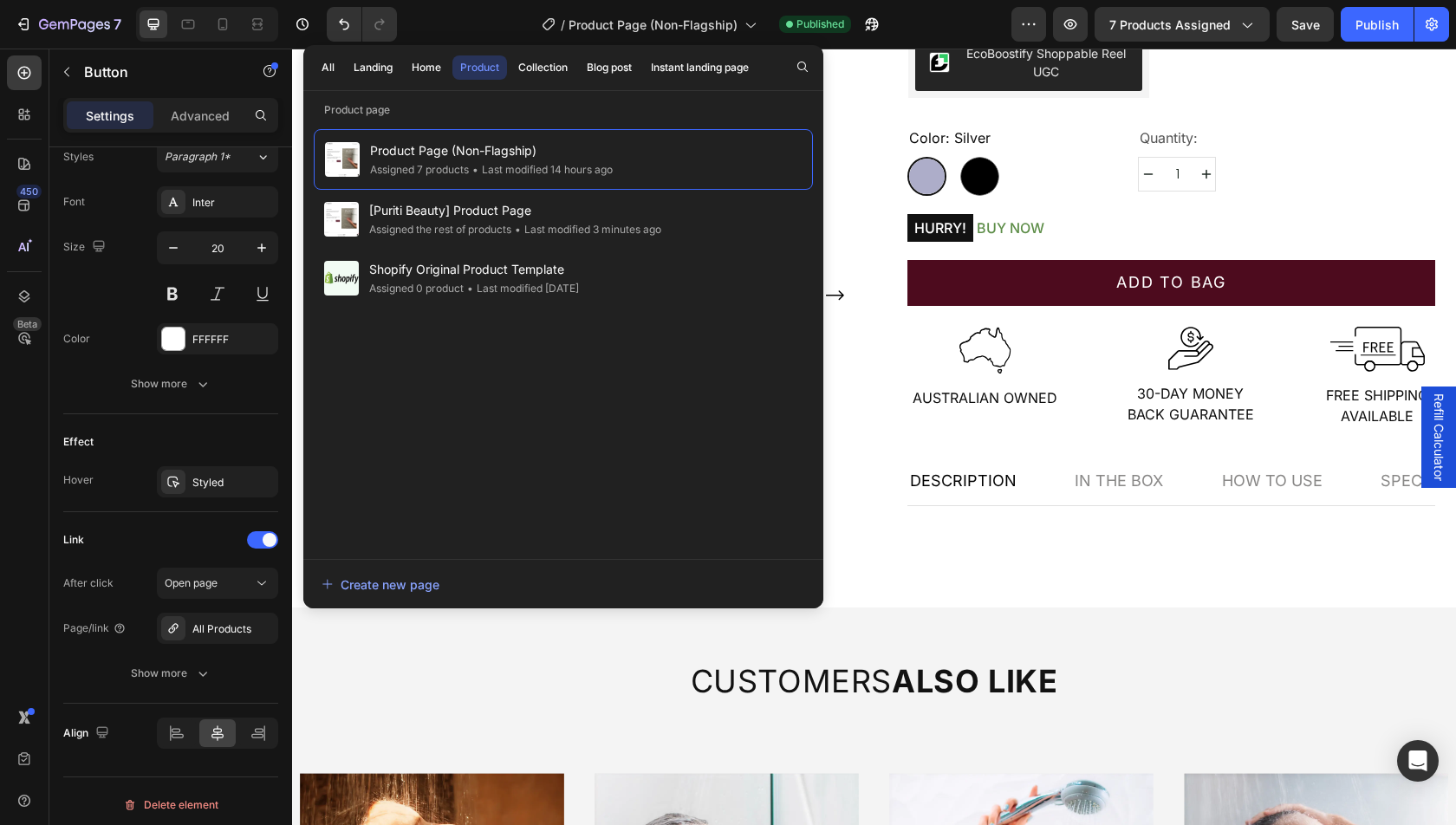
click at [487, 68] on div "Product" at bounding box center [479, 67] width 39 height 16
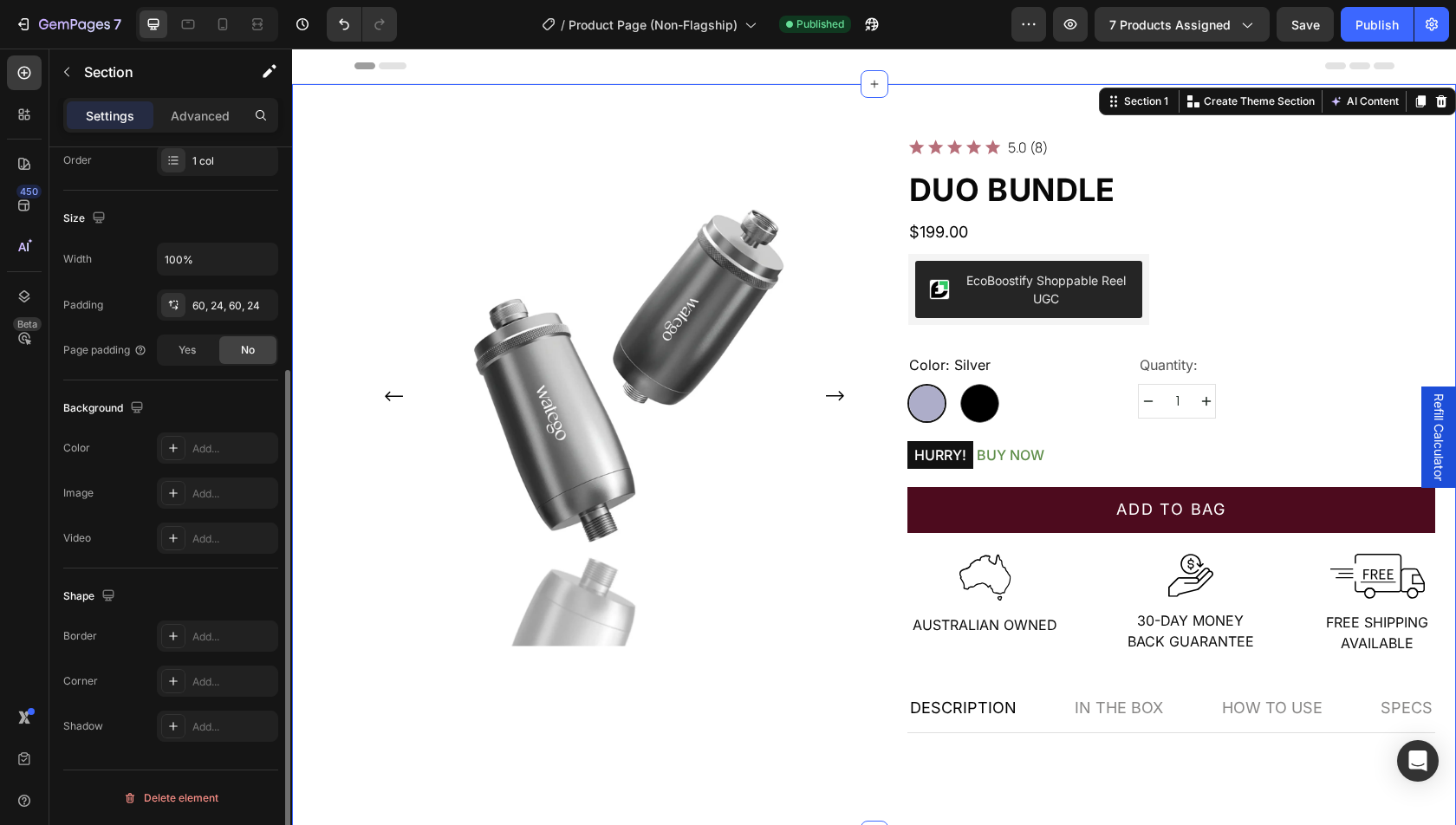
drag, startPoint x: 974, startPoint y: 96, endPoint x: 1421, endPoint y: 91, distance: 447.0
click at [974, 96] on div "Product Images Icon Icon Icon Icon Icon Icon List 5.0 (8) Text Block Row Duo Bu…" at bounding box center [874, 459] width 1164 height 751
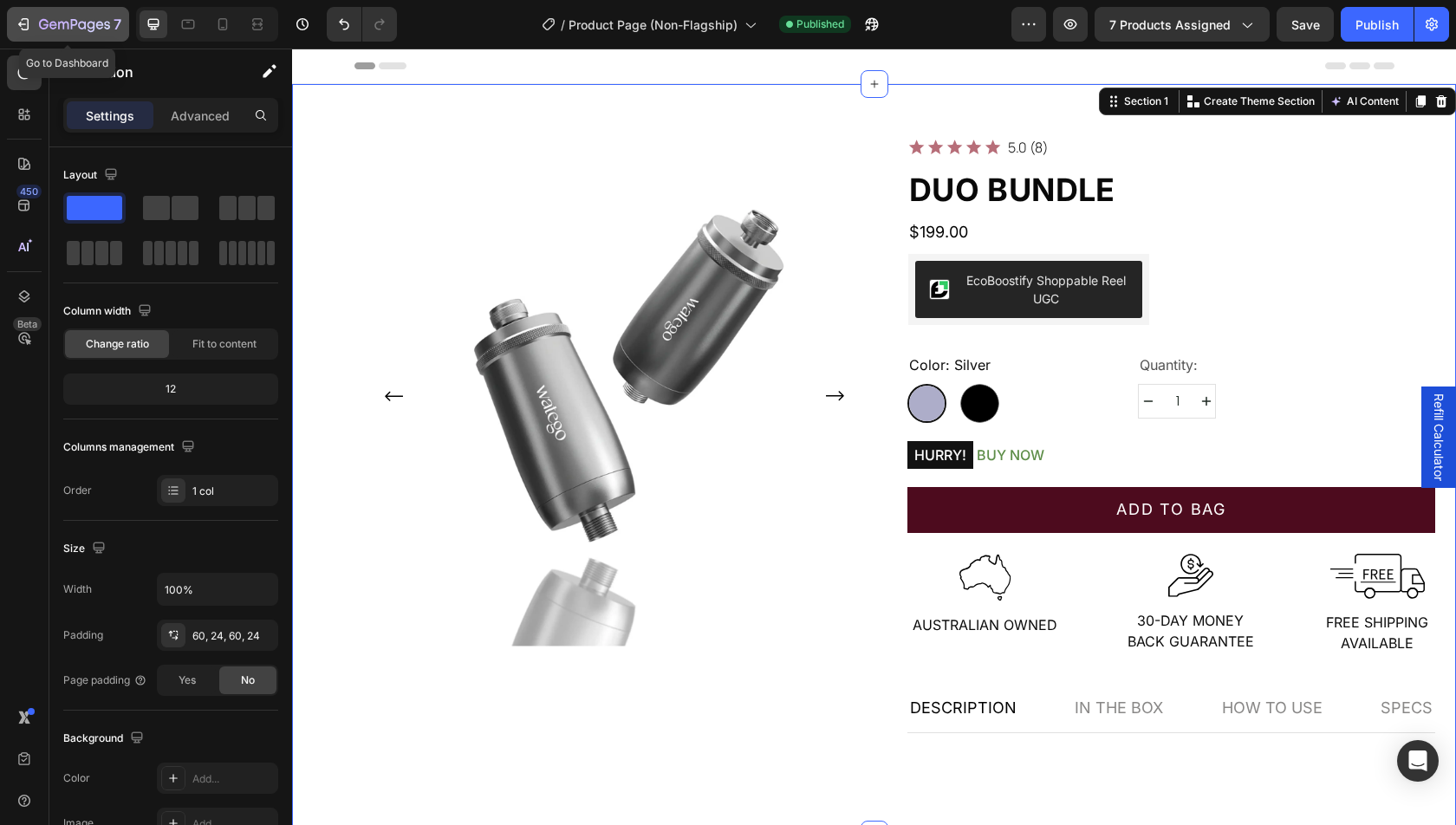
click at [75, 30] on icon "button" at bounding box center [74, 26] width 71 height 15
